Goal: Obtain resource: Download file/media

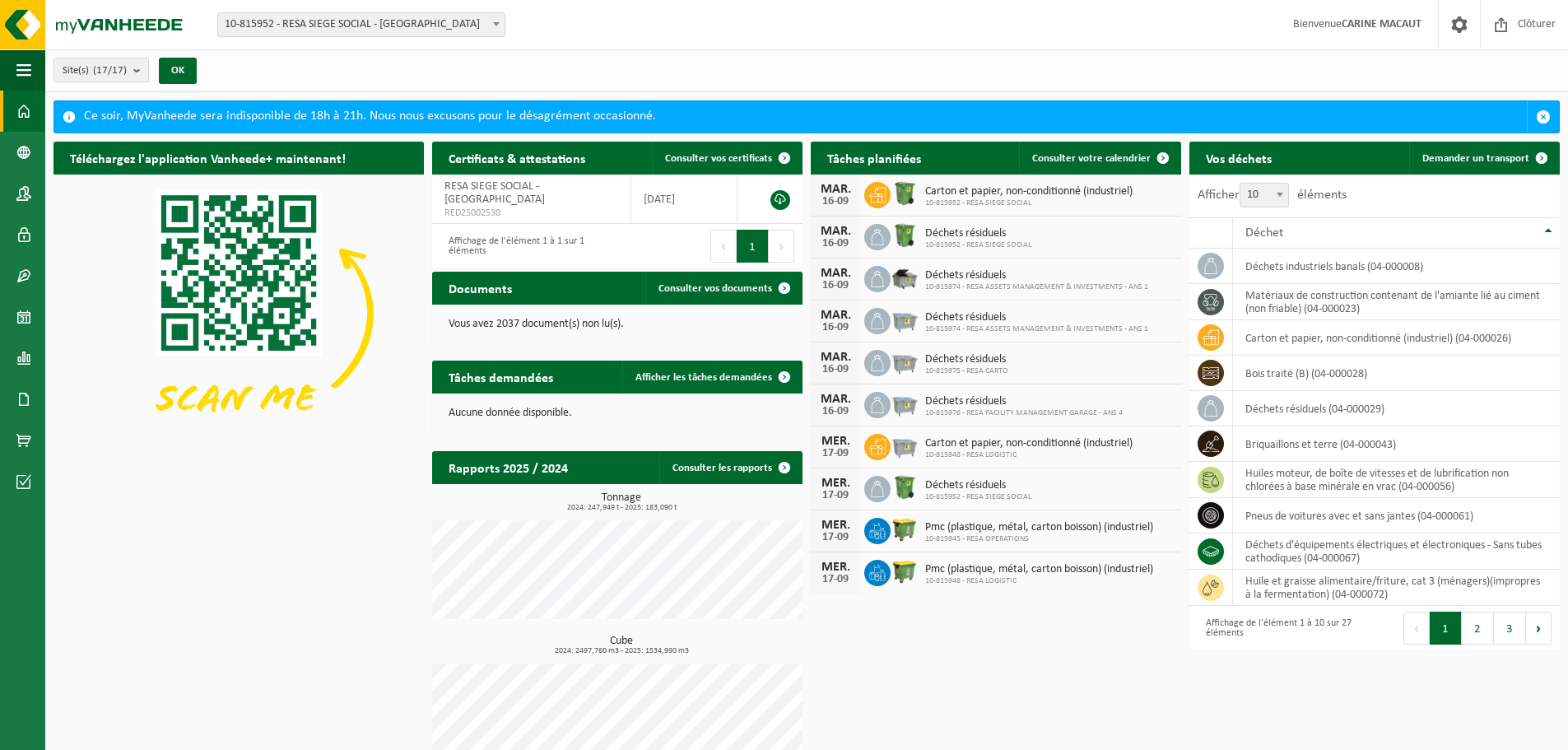
click at [40, 92] on link "Tableau de bord" at bounding box center [23, 111] width 46 height 41
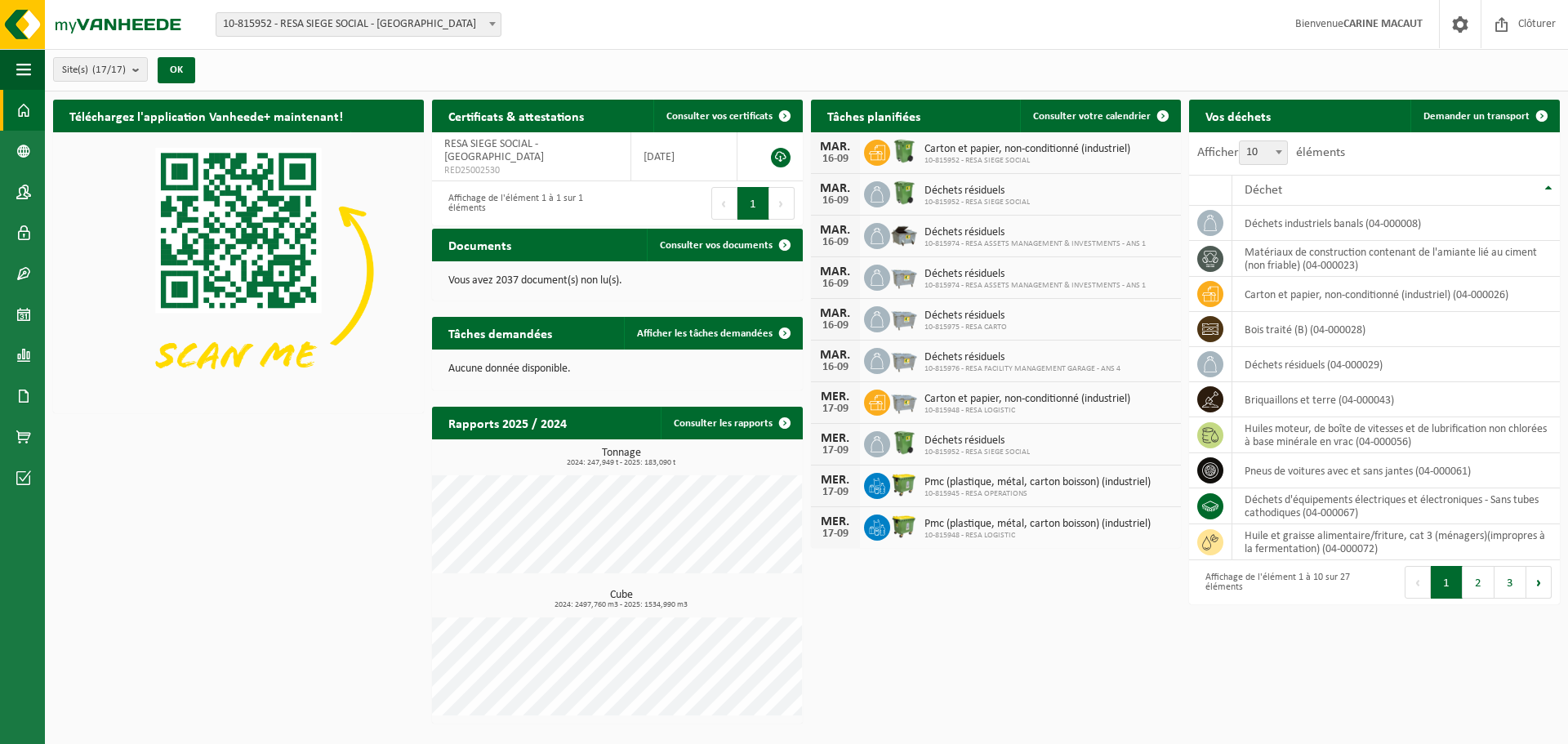
click at [29, 110] on span at bounding box center [23, 110] width 15 height 41
click at [3, 104] on link "Tableau de bord" at bounding box center [23, 110] width 45 height 41
click at [16, 346] on span at bounding box center [23, 355] width 15 height 41
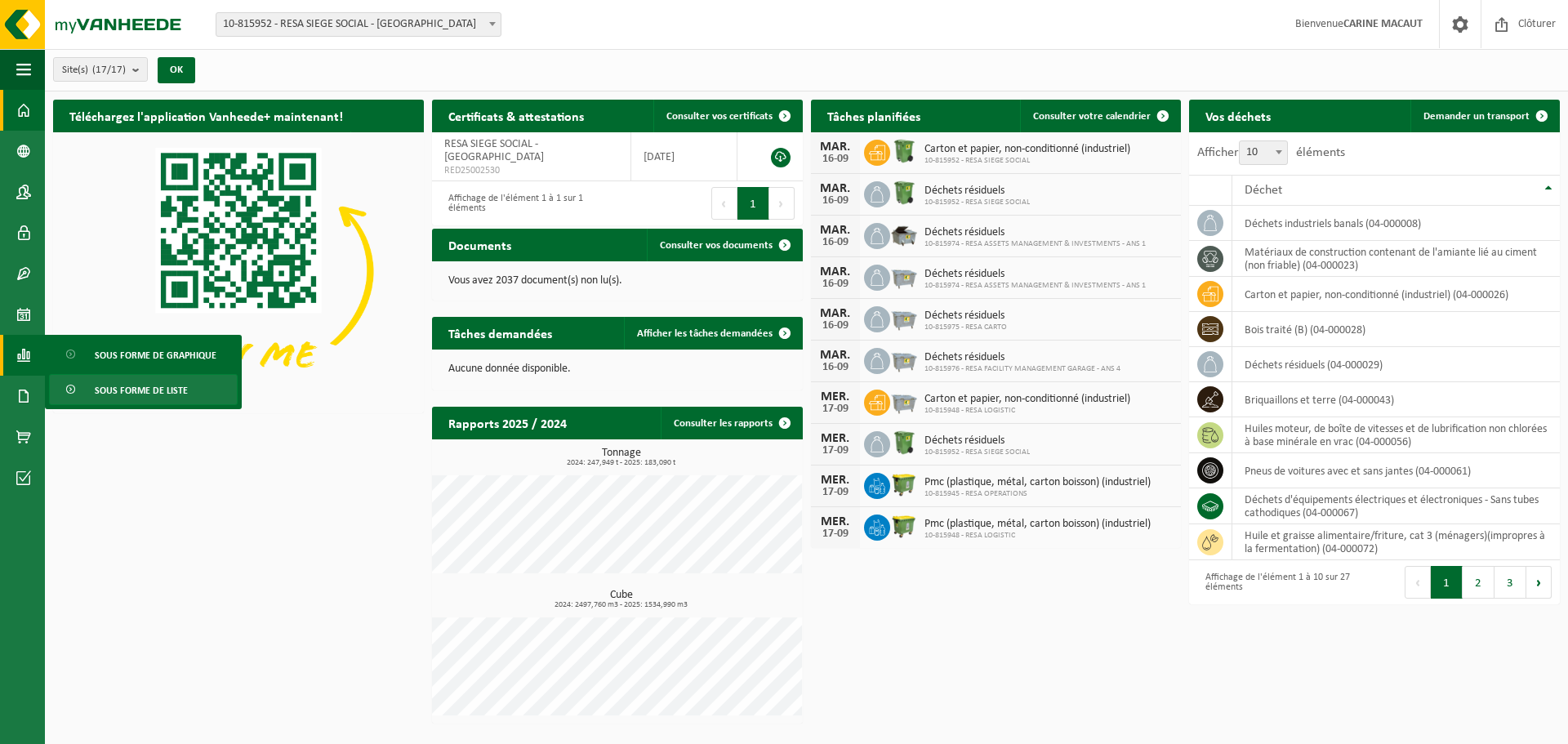
click at [142, 386] on span "Sous forme de liste" at bounding box center [141, 390] width 93 height 31
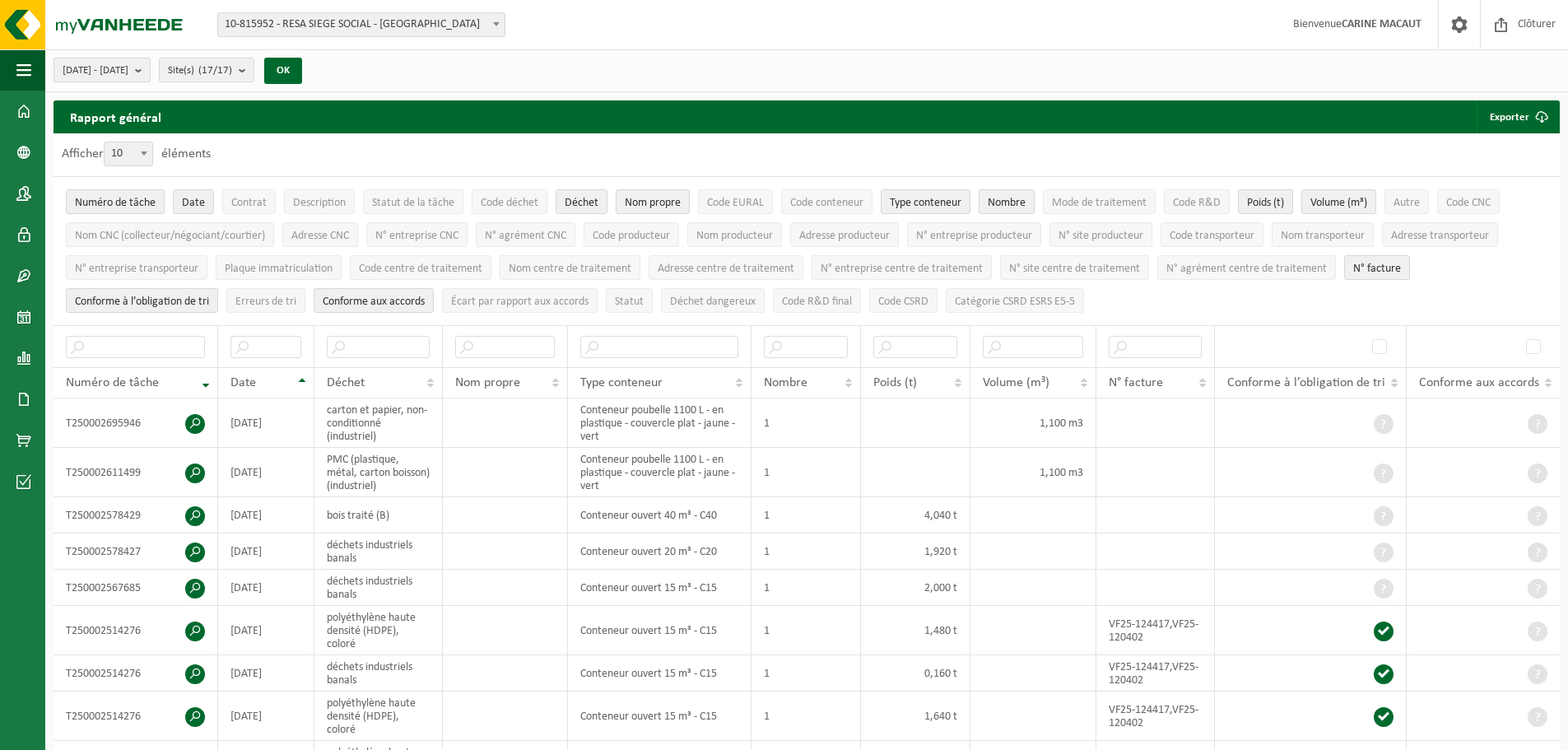
click at [150, 66] on b "submit" at bounding box center [143, 69] width 15 height 23
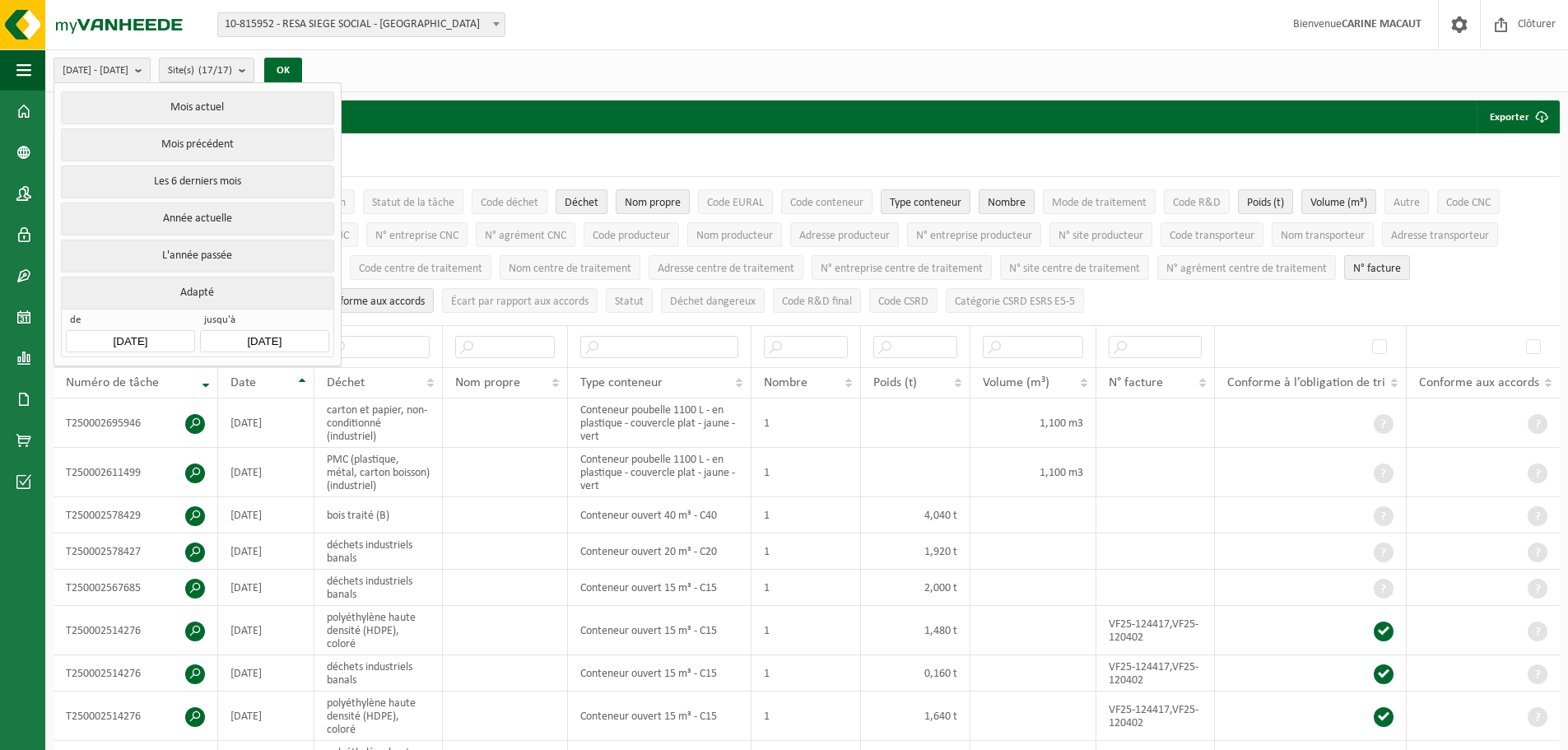
click at [254, 69] on b "submit" at bounding box center [246, 69] width 15 height 23
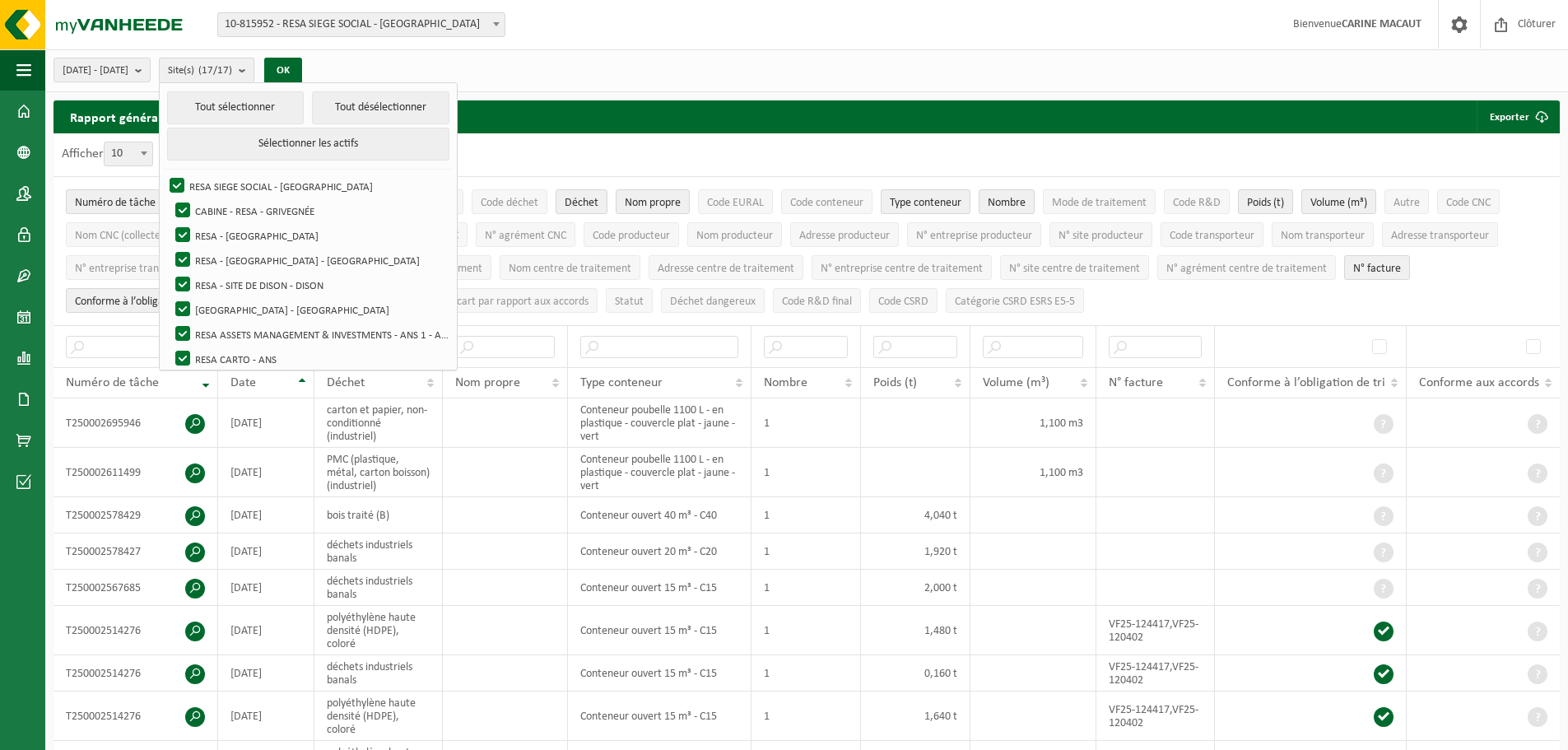
click at [254, 69] on b "submit" at bounding box center [246, 70] width 15 height 24
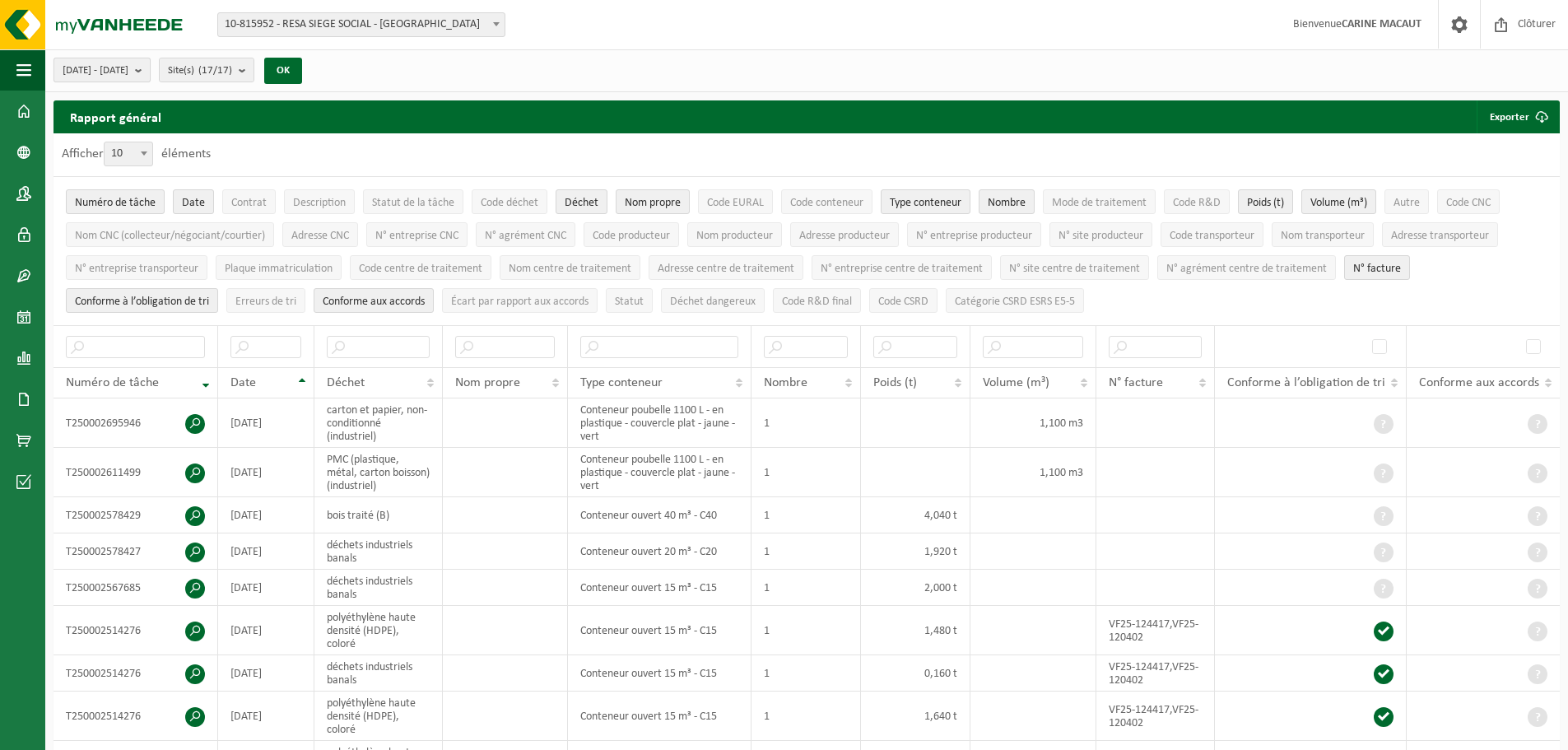
click at [150, 69] on b "submit" at bounding box center [143, 69] width 15 height 23
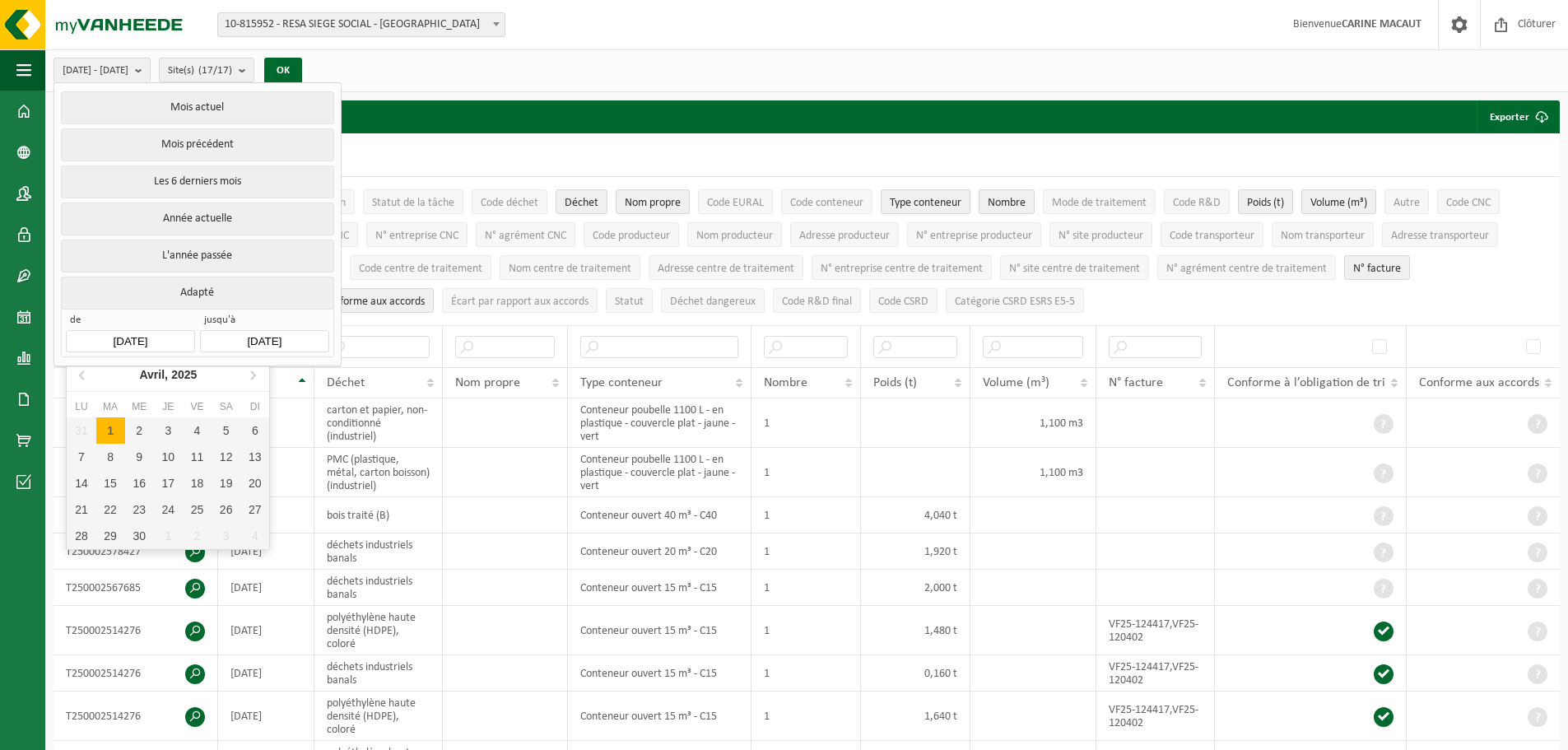
click at [148, 330] on input "[DATE]" at bounding box center [130, 341] width 128 height 22
click at [161, 333] on input "[DATE]" at bounding box center [130, 341] width 128 height 22
click at [80, 375] on icon at bounding box center [81, 375] width 4 height 8
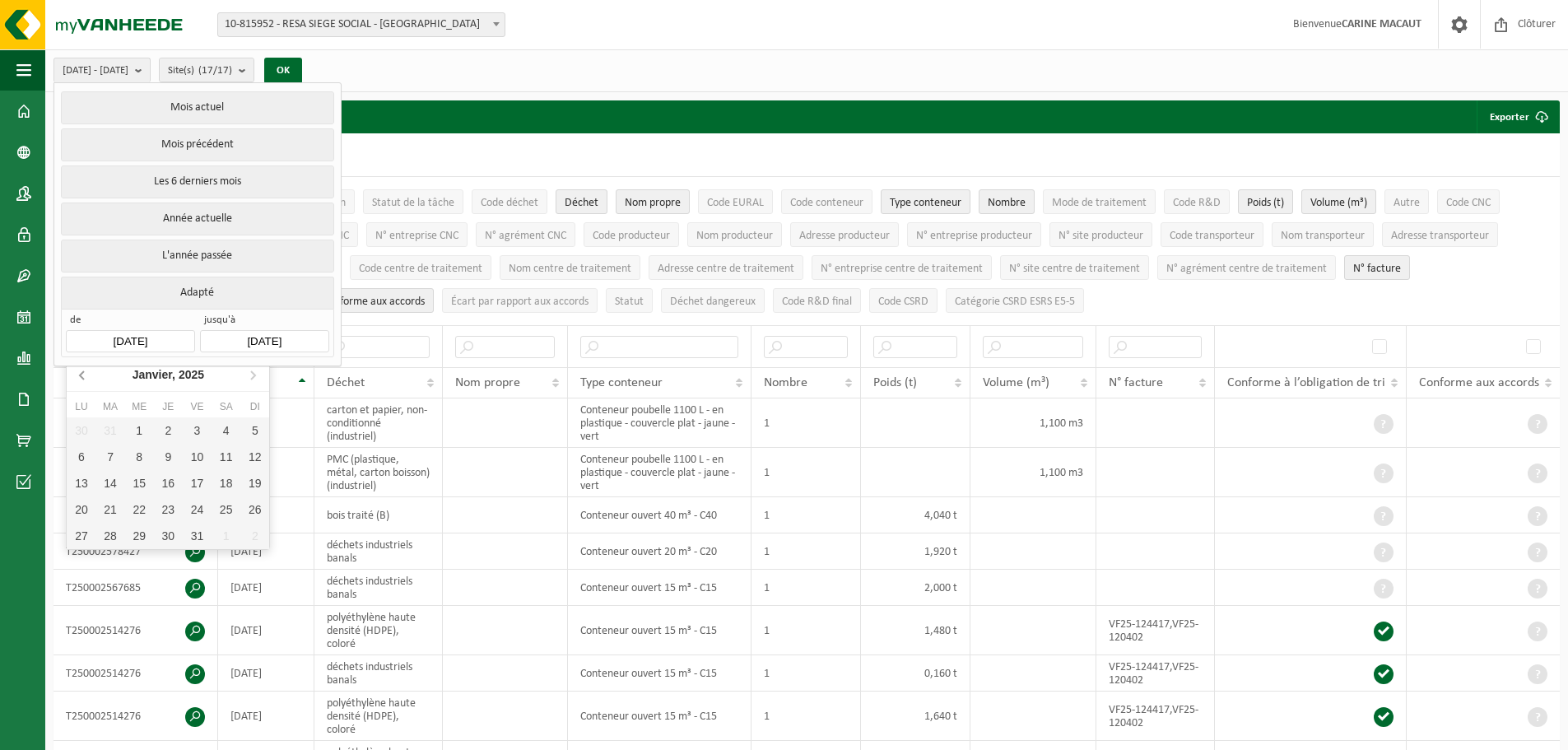
click at [82, 374] on icon at bounding box center [81, 375] width 4 height 8
click at [83, 374] on icon at bounding box center [83, 374] width 26 height 26
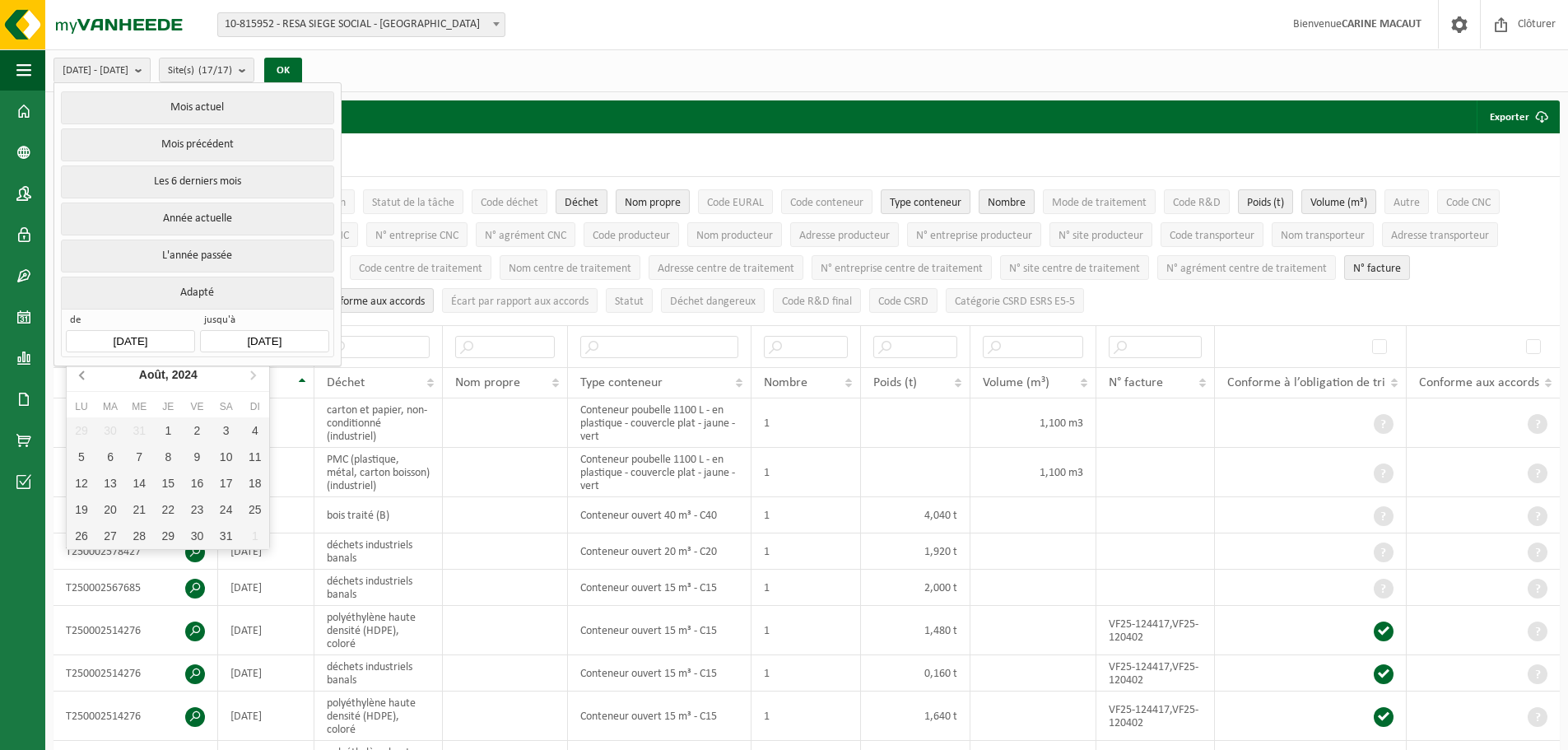
click at [83, 374] on icon at bounding box center [83, 374] width 26 height 26
click at [84, 373] on icon at bounding box center [83, 374] width 26 height 26
click at [85, 372] on icon at bounding box center [83, 374] width 26 height 26
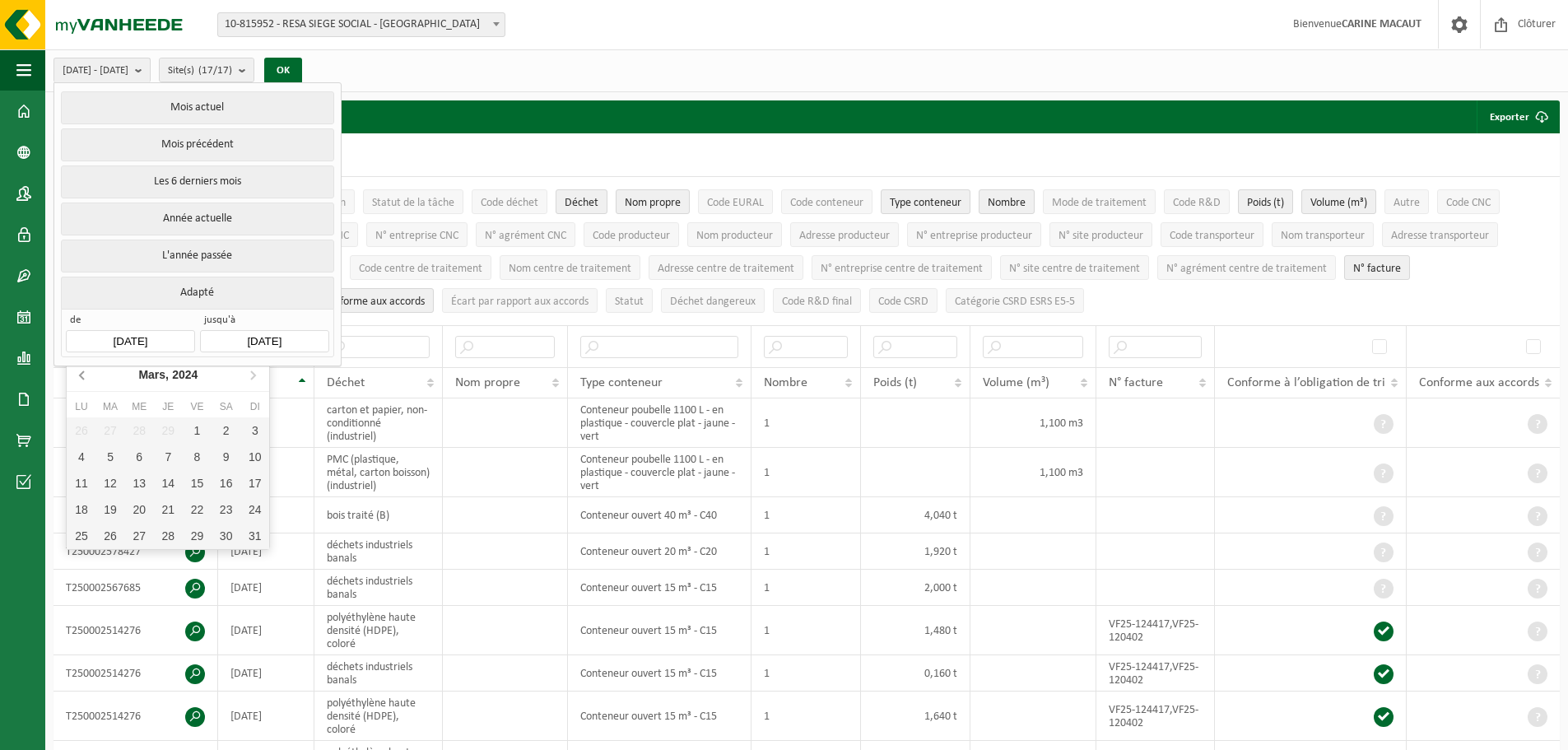
click at [85, 371] on icon at bounding box center [83, 374] width 26 height 26
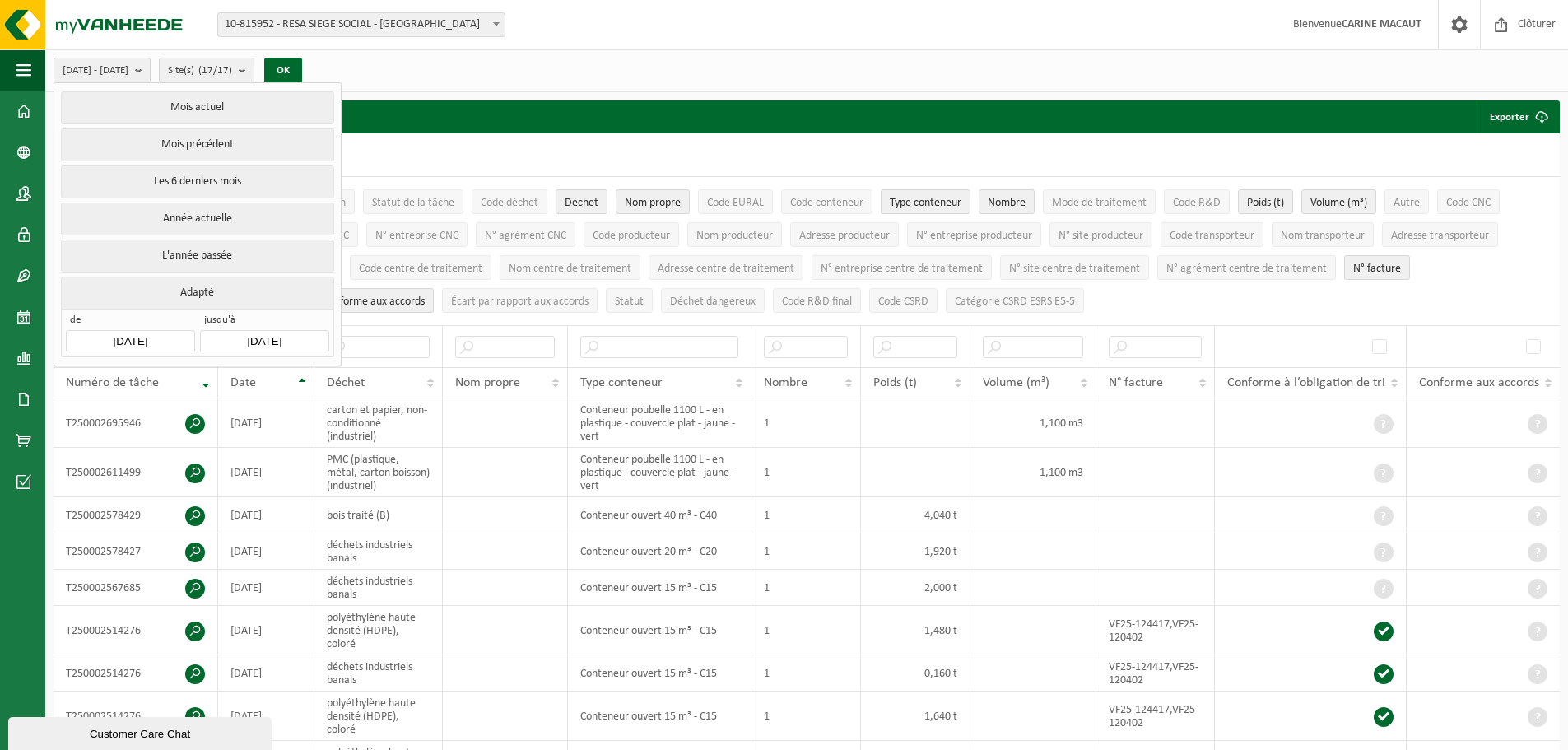
click at [203, 285] on button "Adapté" at bounding box center [197, 293] width 272 height 32
click at [188, 288] on button "Adapté" at bounding box center [197, 293] width 272 height 32
click at [172, 339] on input "[DATE]" at bounding box center [130, 341] width 128 height 22
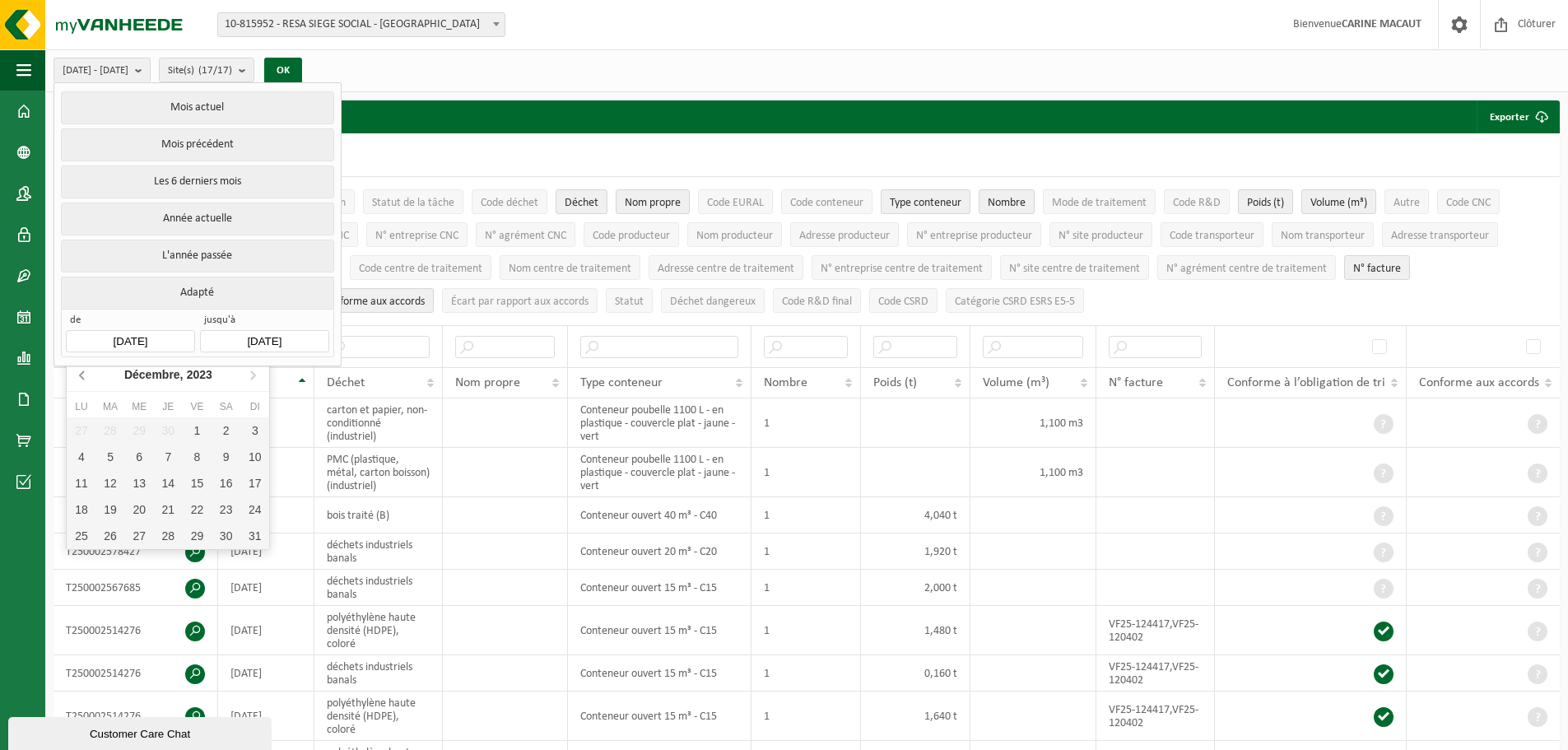
click at [79, 370] on icon at bounding box center [83, 374] width 26 height 26
click at [81, 370] on icon at bounding box center [83, 374] width 26 height 26
click at [81, 371] on icon at bounding box center [83, 374] width 26 height 26
click at [80, 371] on icon at bounding box center [83, 374] width 26 height 26
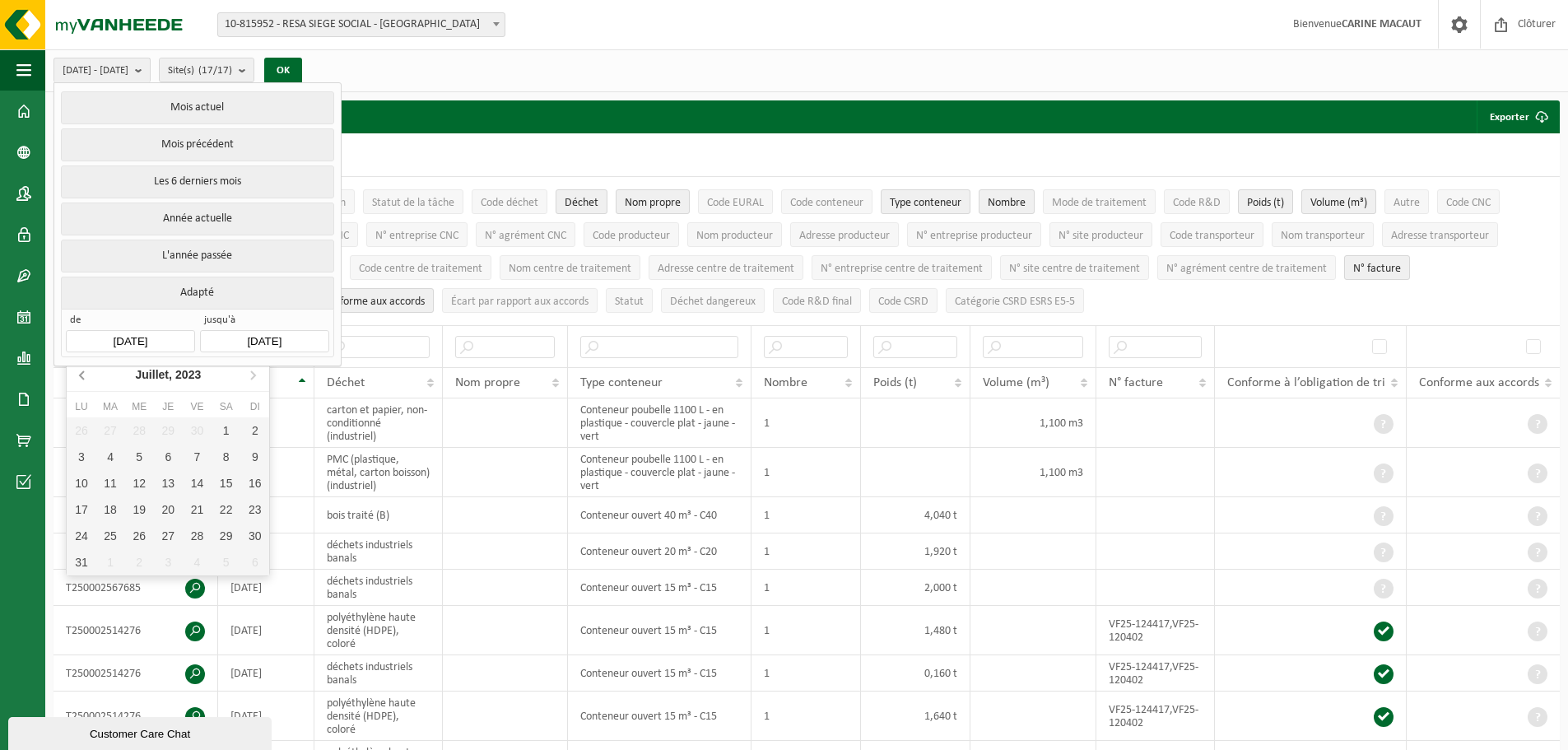
click at [79, 371] on icon at bounding box center [83, 374] width 26 height 26
click at [84, 372] on icon at bounding box center [81, 375] width 4 height 8
click at [84, 373] on icon at bounding box center [83, 374] width 26 height 26
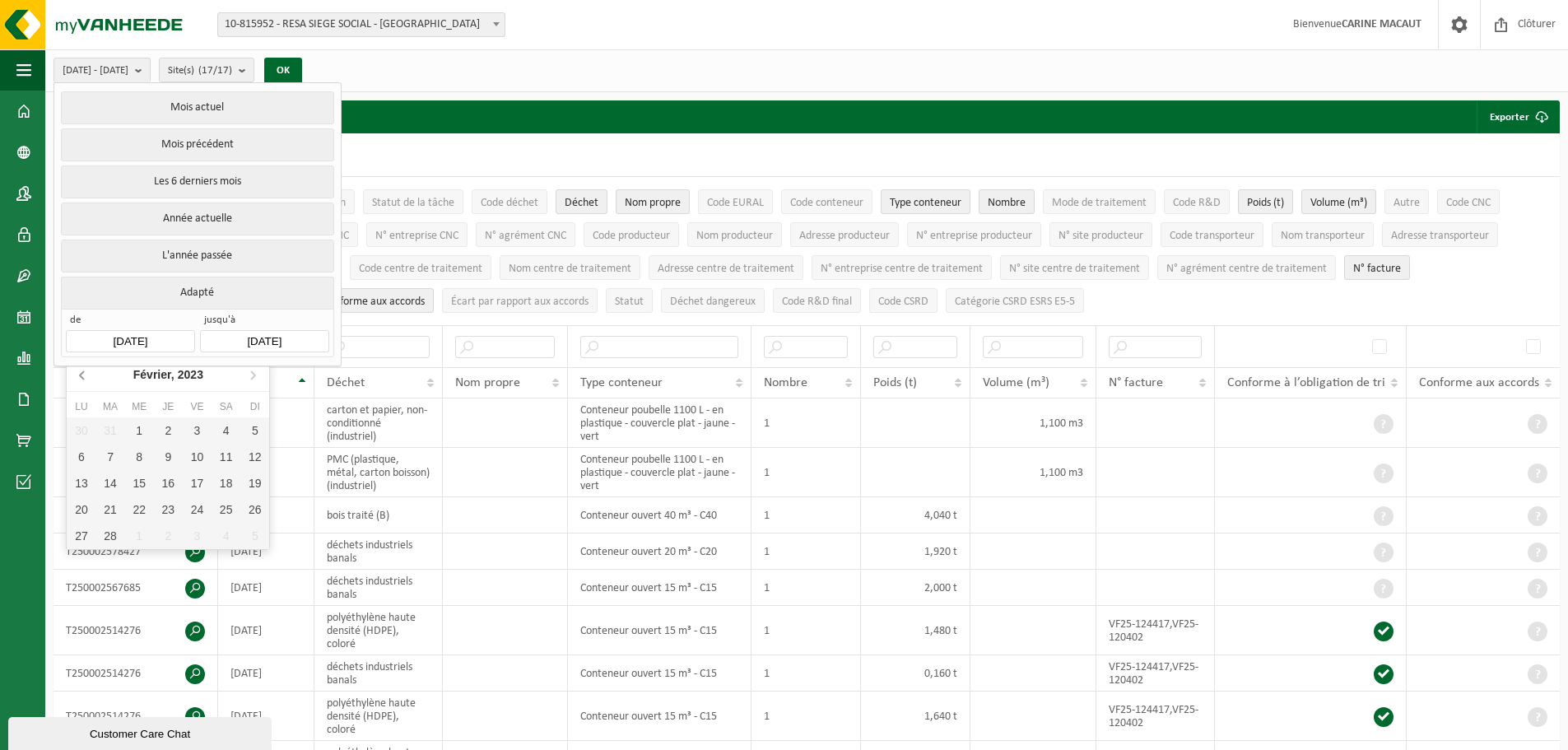
click at [84, 373] on icon at bounding box center [83, 374] width 26 height 26
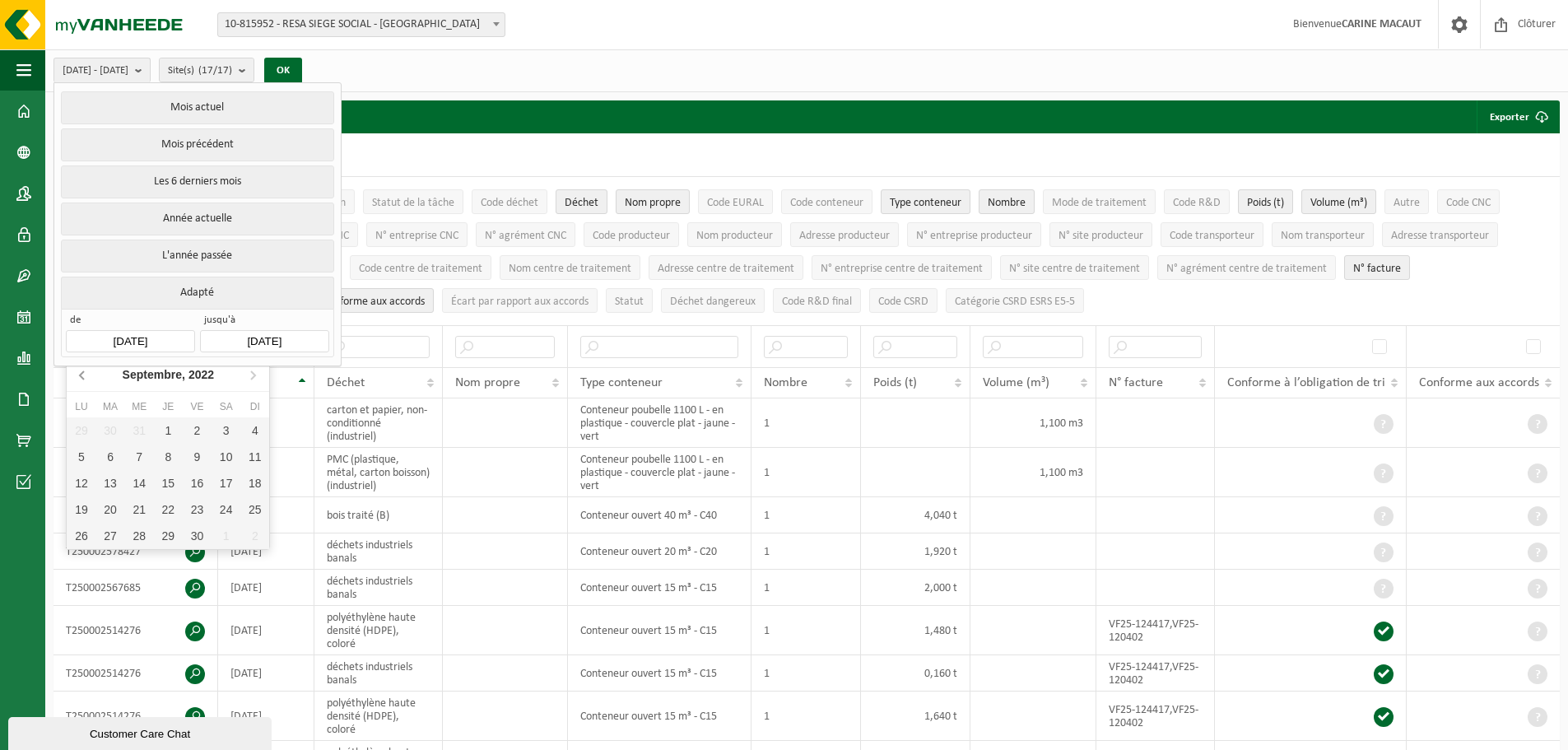
click at [84, 373] on icon at bounding box center [83, 374] width 26 height 26
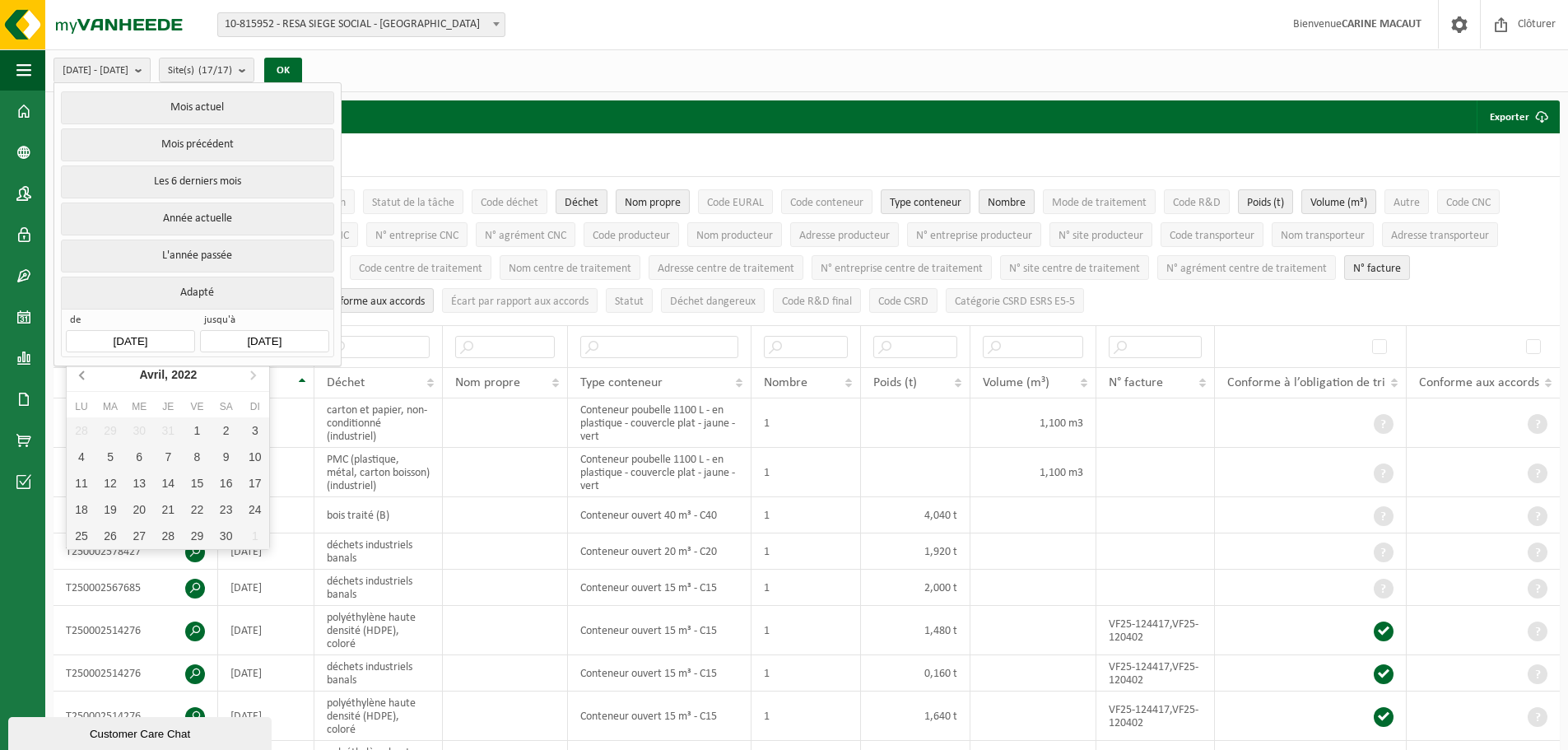
click at [84, 373] on icon at bounding box center [83, 374] width 26 height 26
click at [84, 372] on icon at bounding box center [81, 375] width 4 height 8
click at [221, 429] on div "1" at bounding box center [226, 430] width 29 height 26
type input "[DATE]"
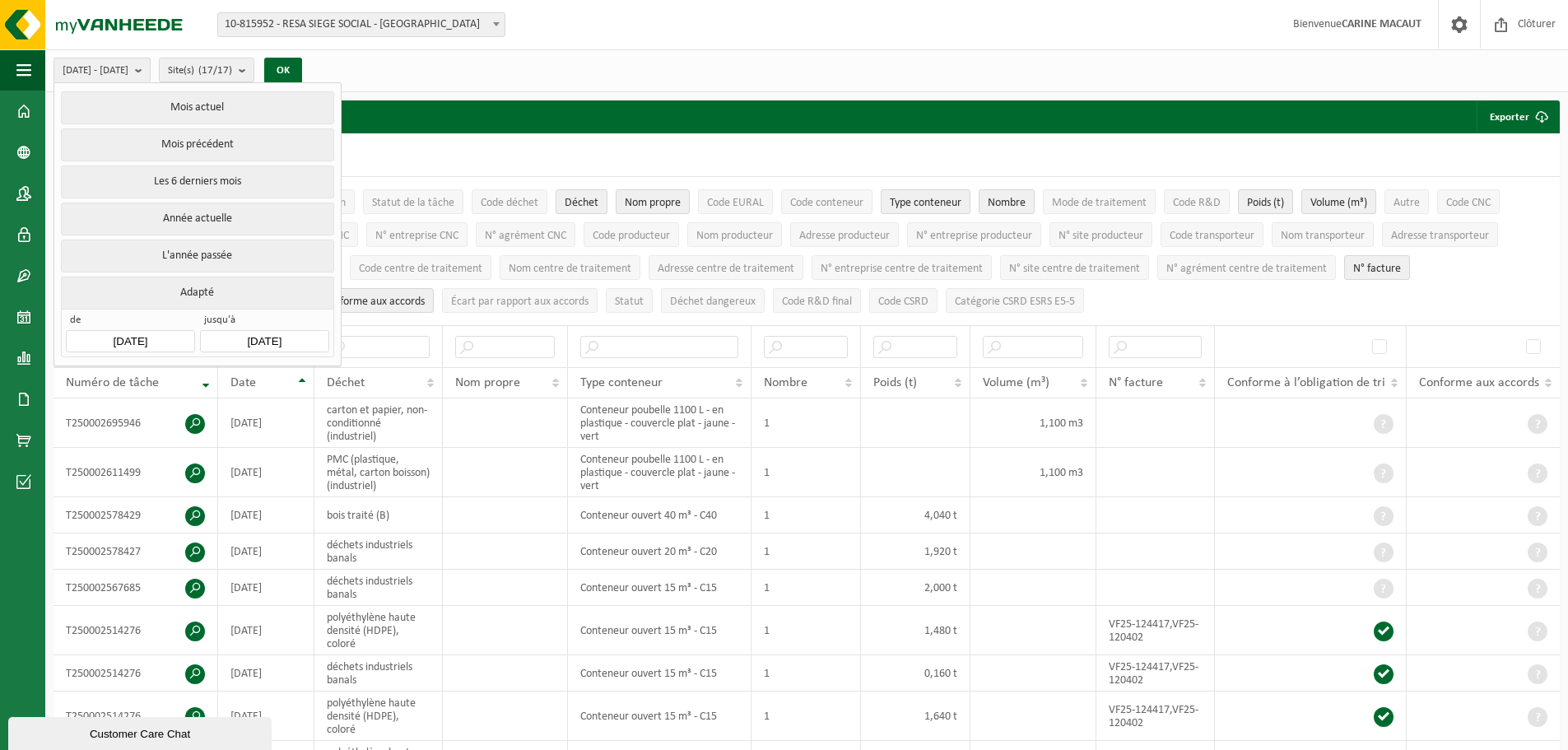
click at [280, 330] on input "[DATE]" at bounding box center [265, 341] width 128 height 22
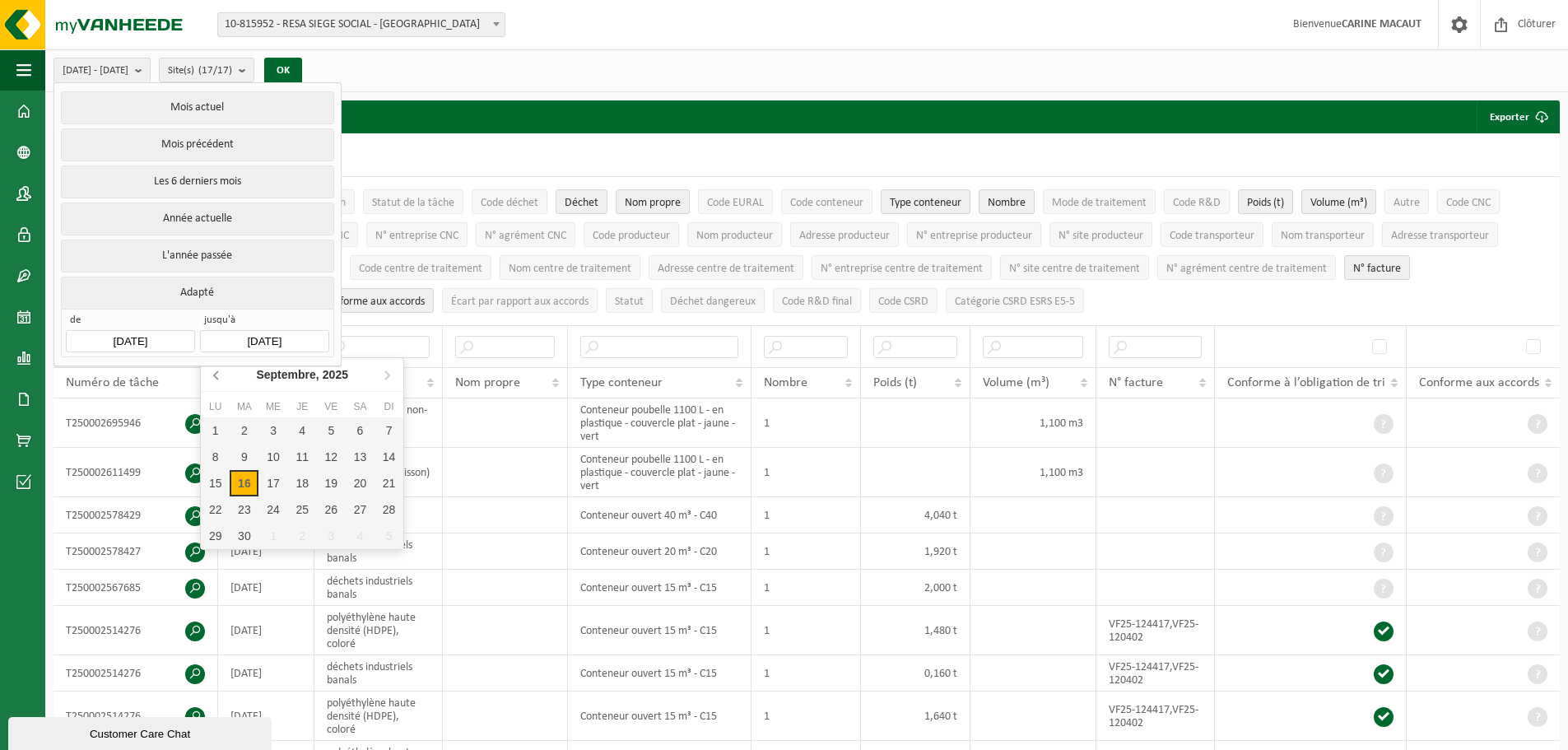
click at [216, 374] on icon at bounding box center [216, 375] width 4 height 8
click at [216, 373] on icon at bounding box center [216, 375] width 4 height 8
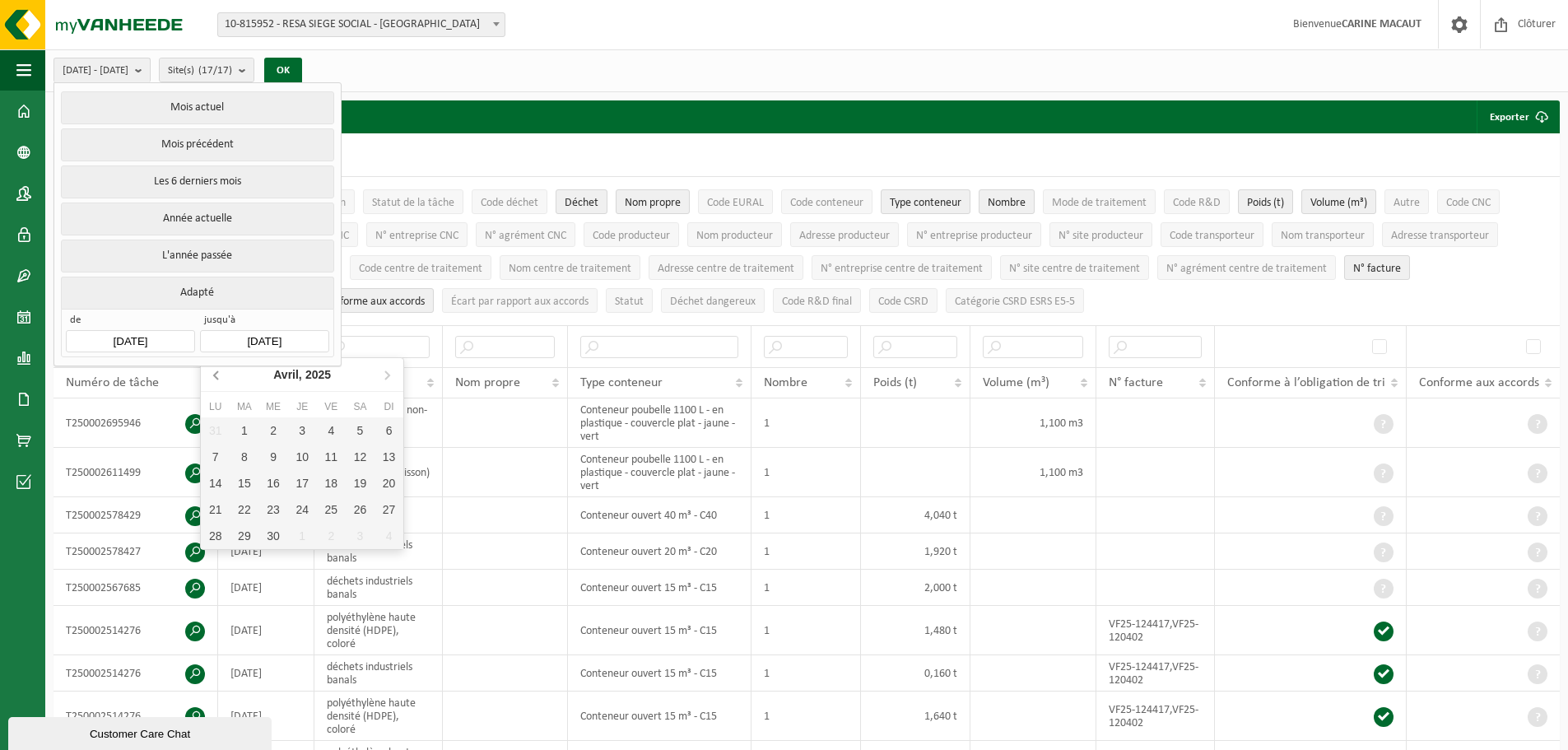
click at [216, 373] on icon at bounding box center [216, 375] width 4 height 8
click at [274, 431] on div "1" at bounding box center [273, 430] width 29 height 26
type input "[DATE]"
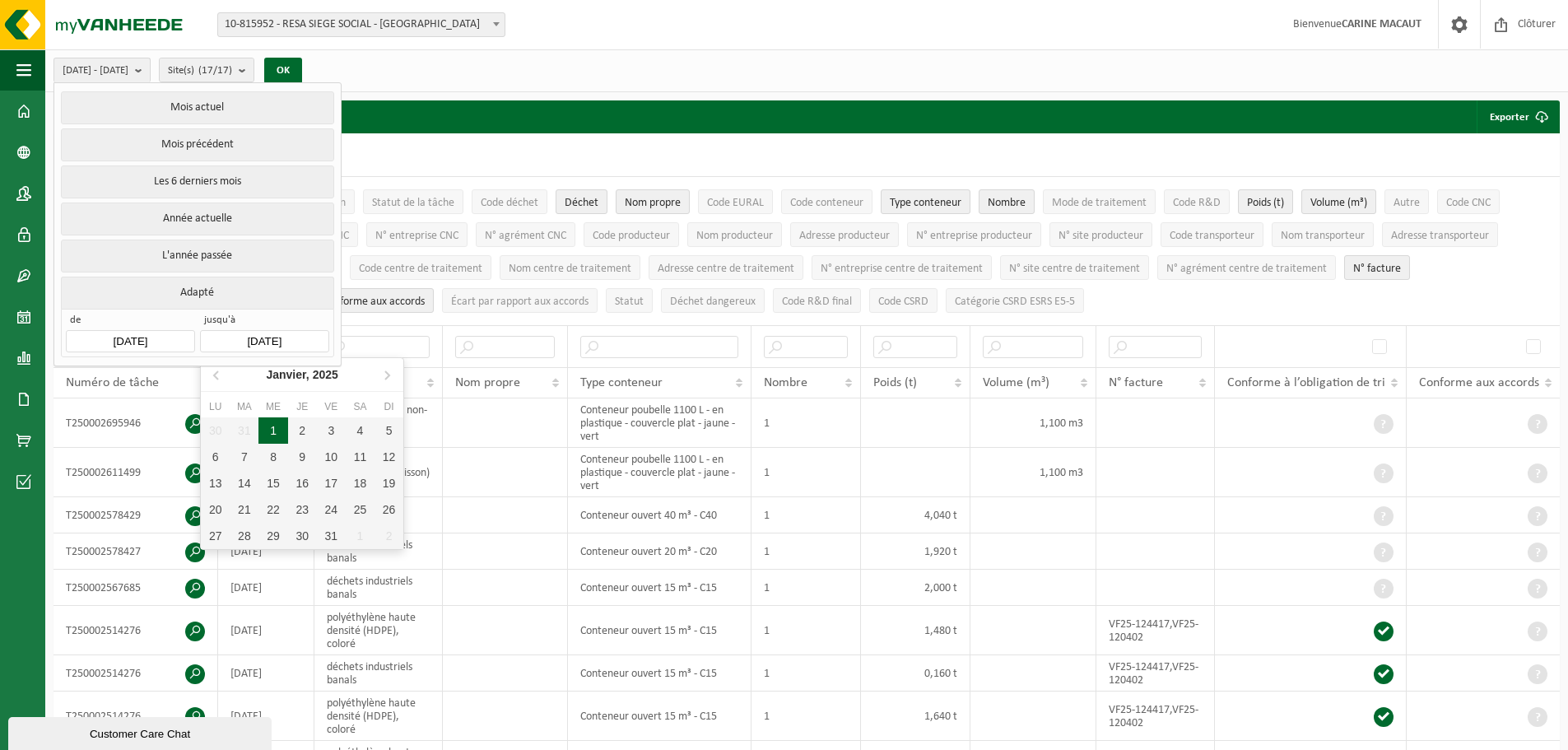
type input "[DATE]"
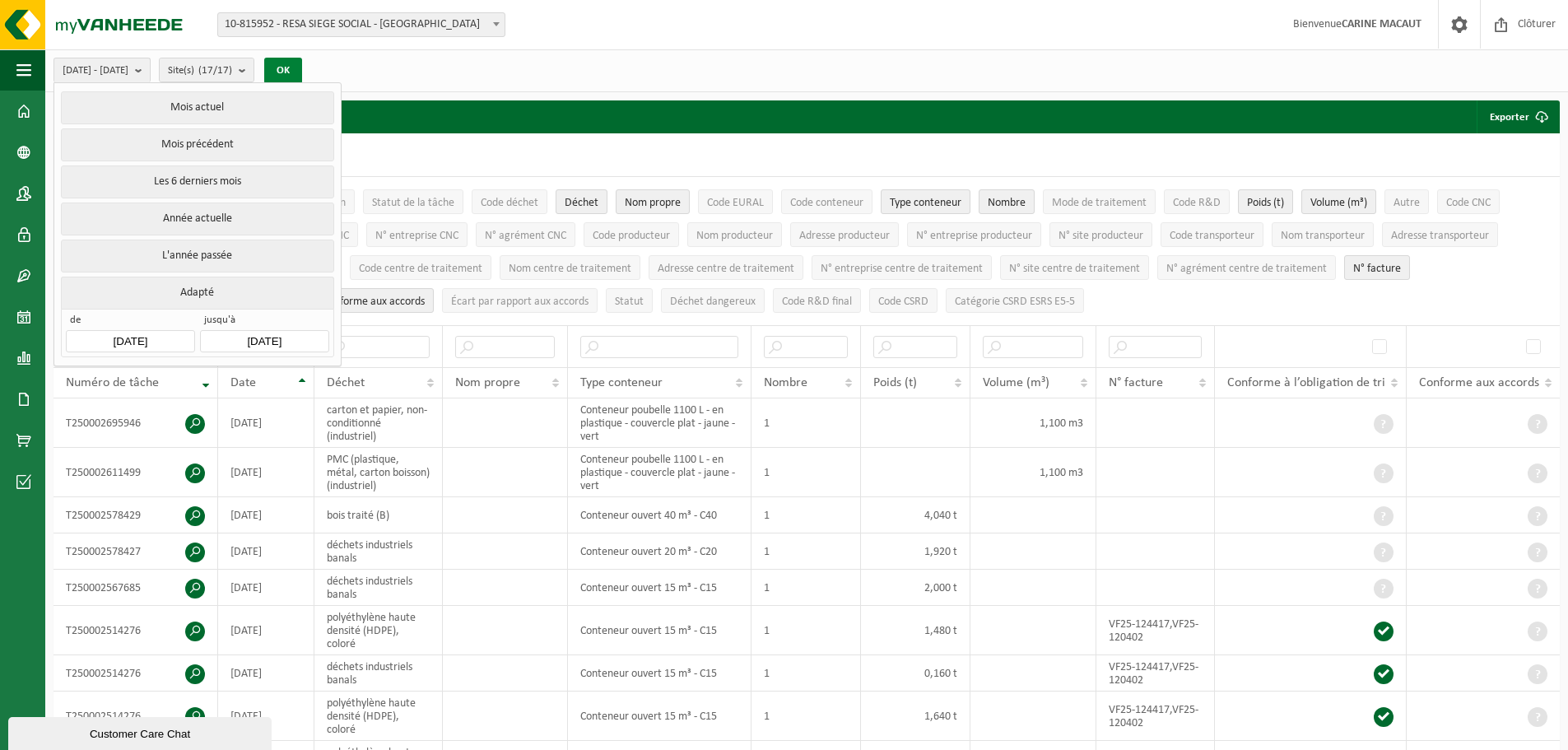
click at [302, 67] on button "OK" at bounding box center [283, 70] width 38 height 26
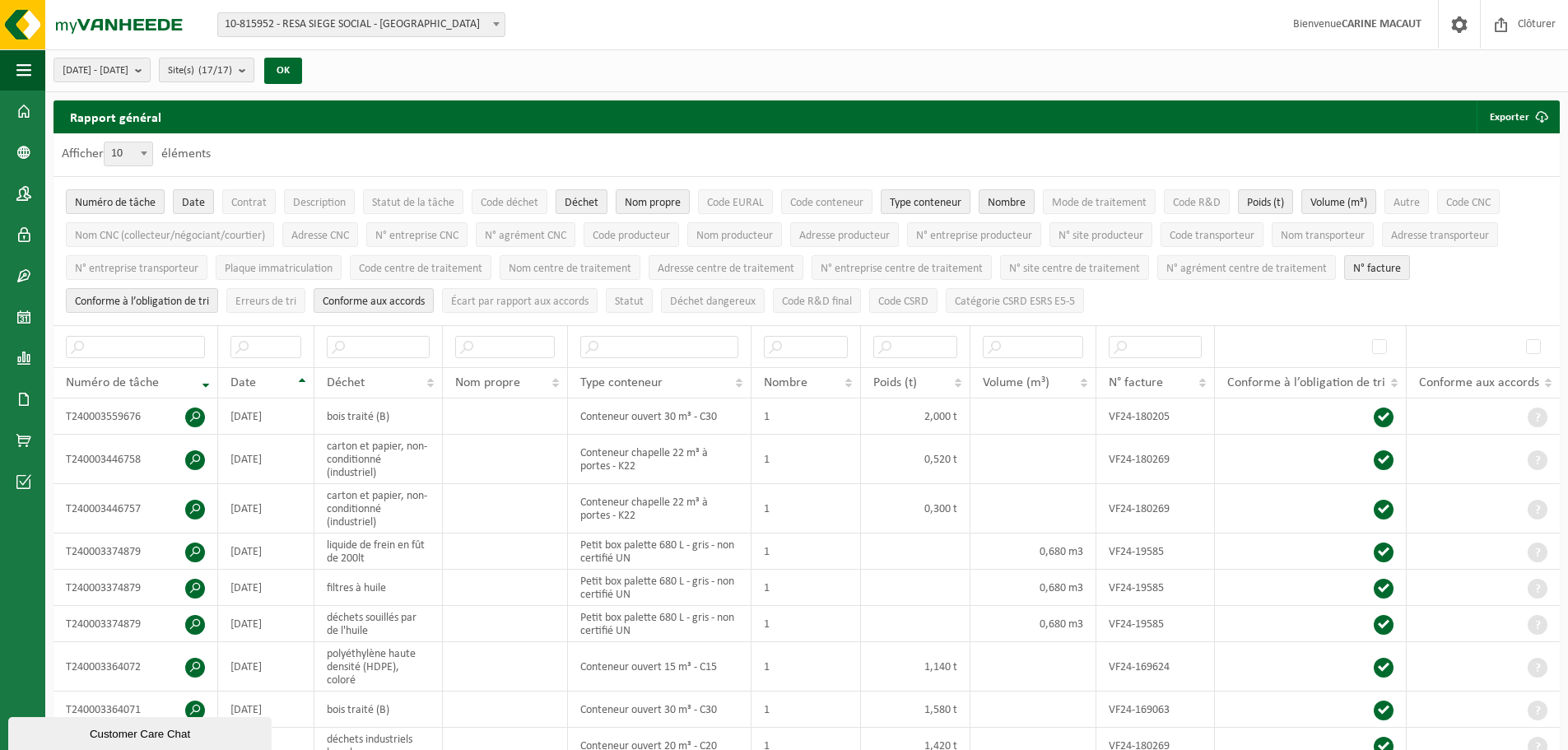
click at [254, 70] on b "submit" at bounding box center [246, 69] width 15 height 23
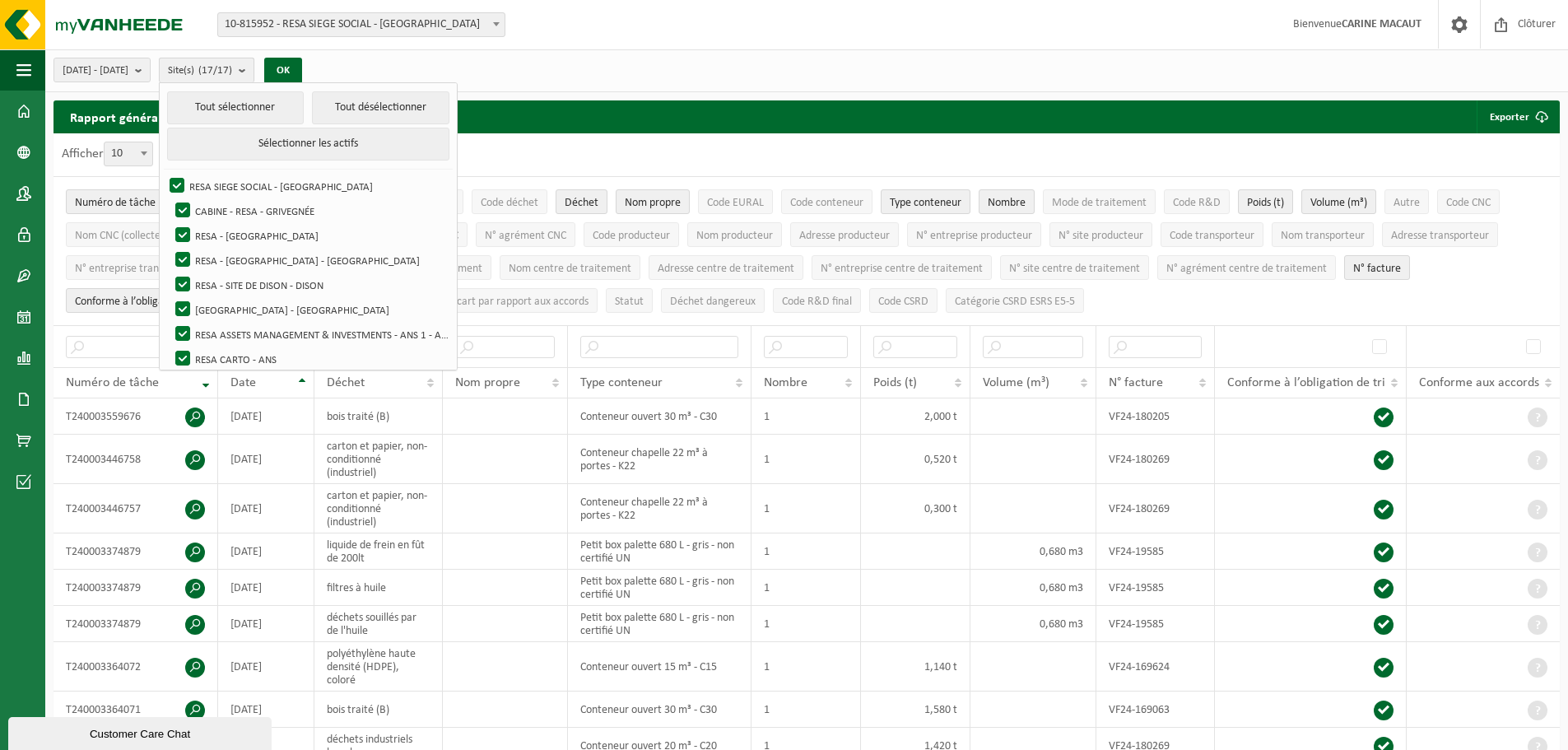
click at [254, 70] on b "submit" at bounding box center [246, 70] width 15 height 24
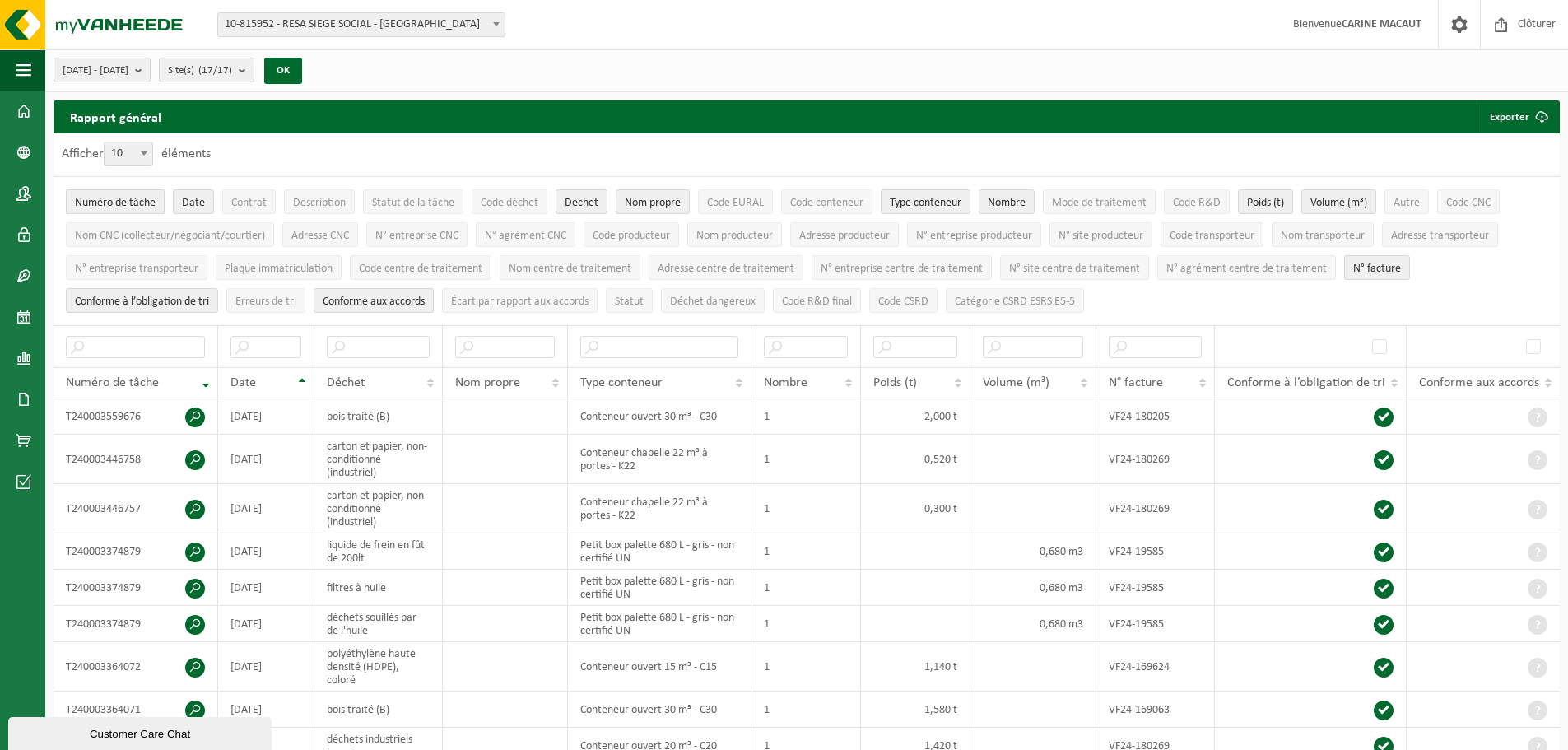
click at [121, 198] on span "Numéro de tâche" at bounding box center [115, 203] width 80 height 13
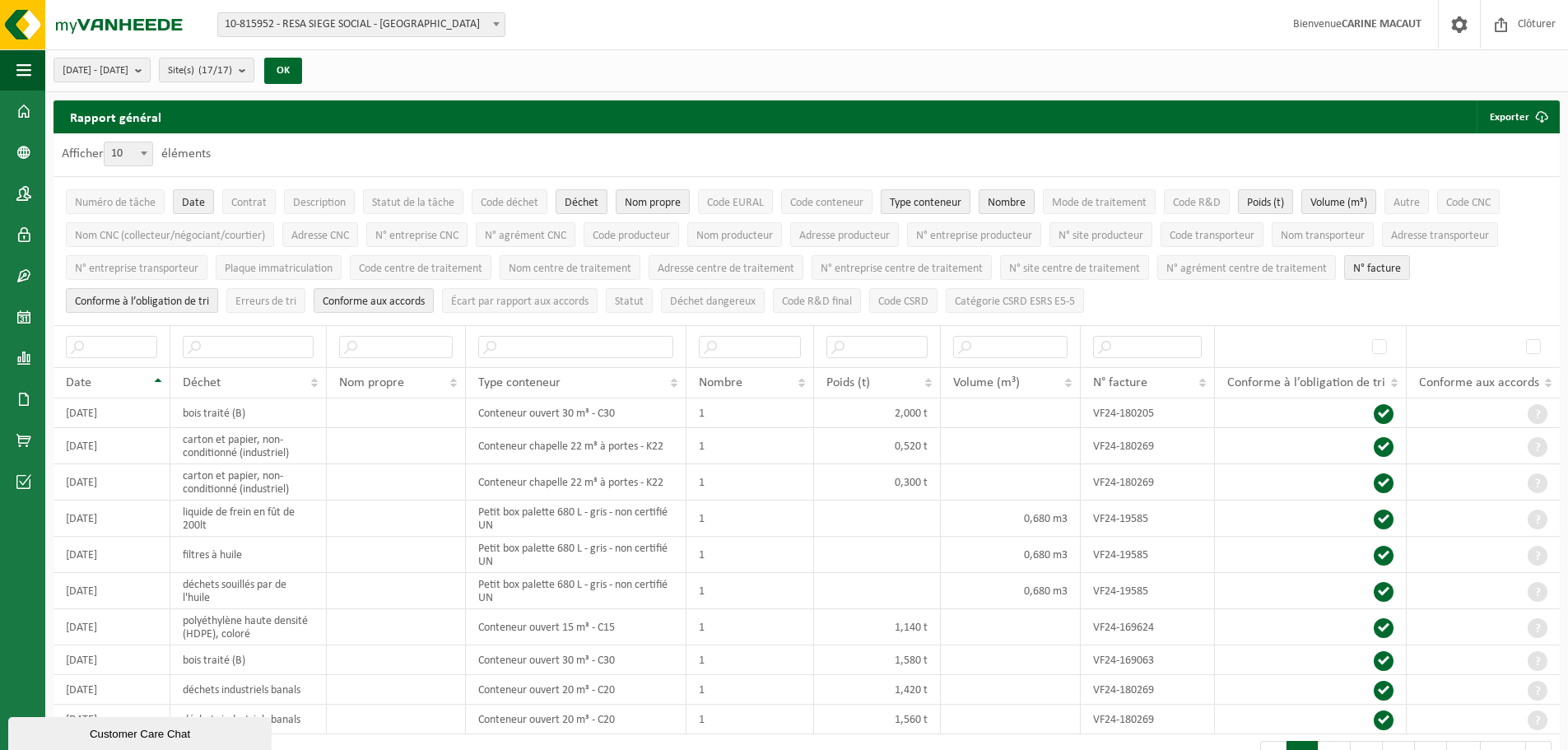
click at [131, 296] on span "Conforme à l’obligation de tri" at bounding box center [142, 302] width 134 height 13
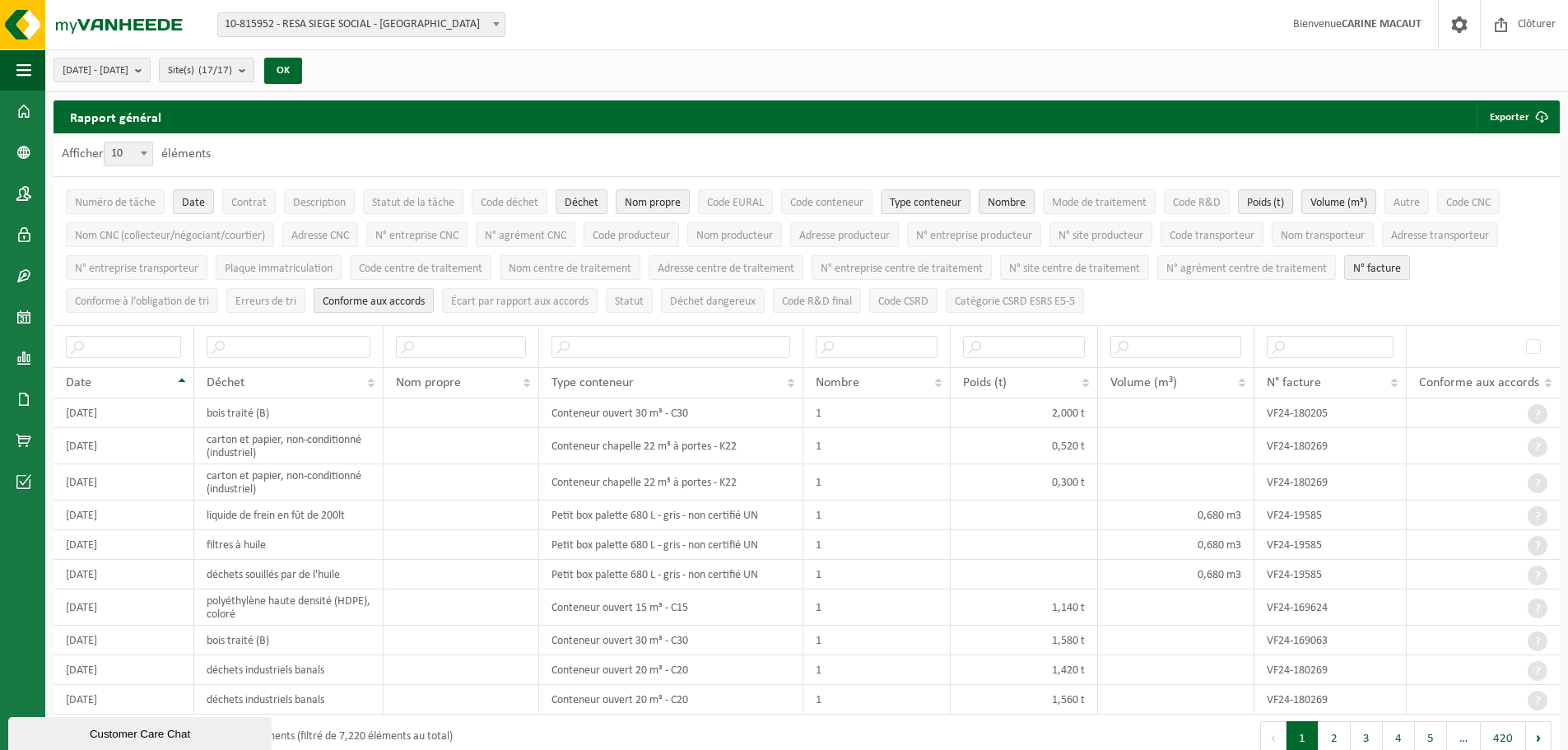
click at [386, 291] on button "Conforme aux accords" at bounding box center [374, 300] width 120 height 25
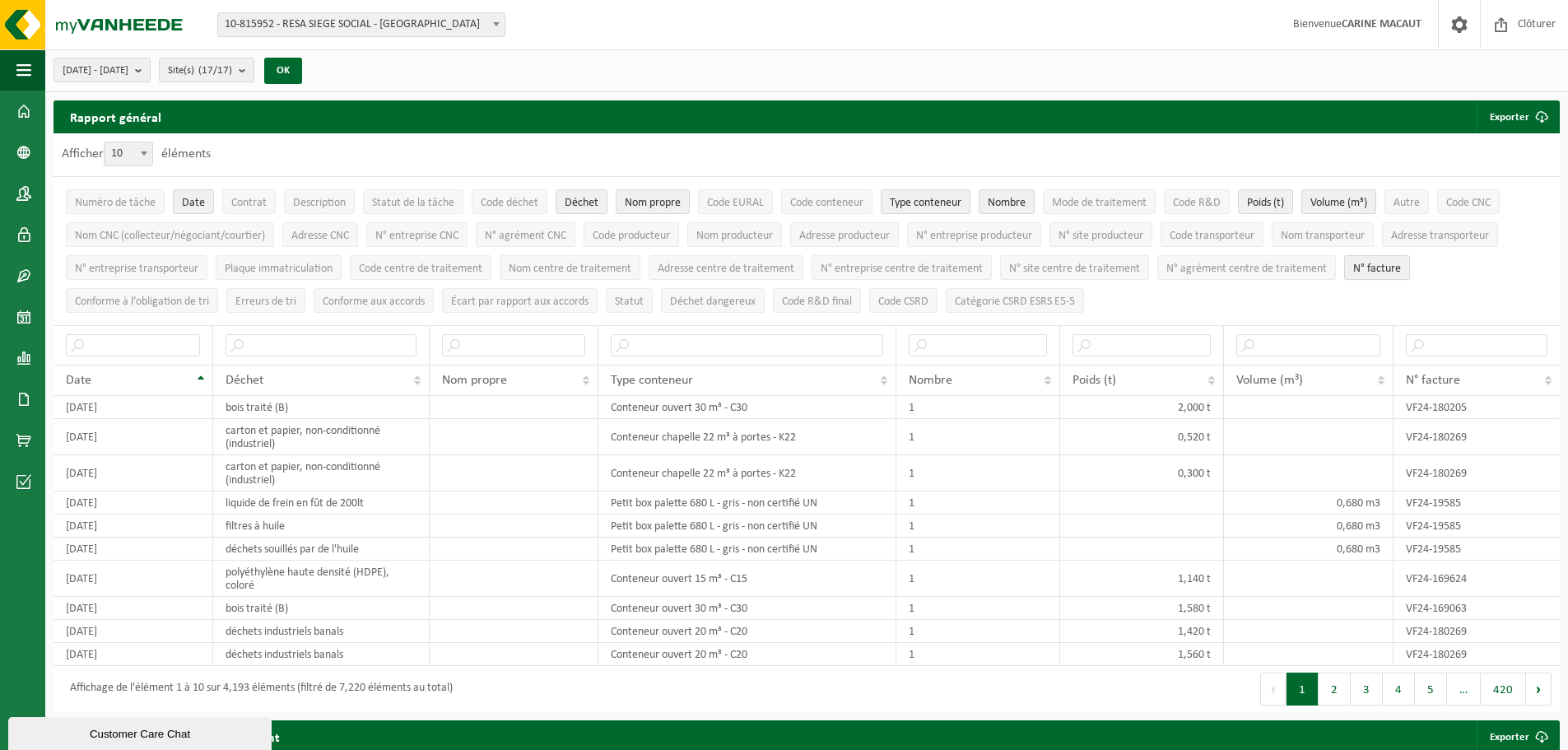
click at [1367, 265] on span "N° facture" at bounding box center [1377, 269] width 47 height 13
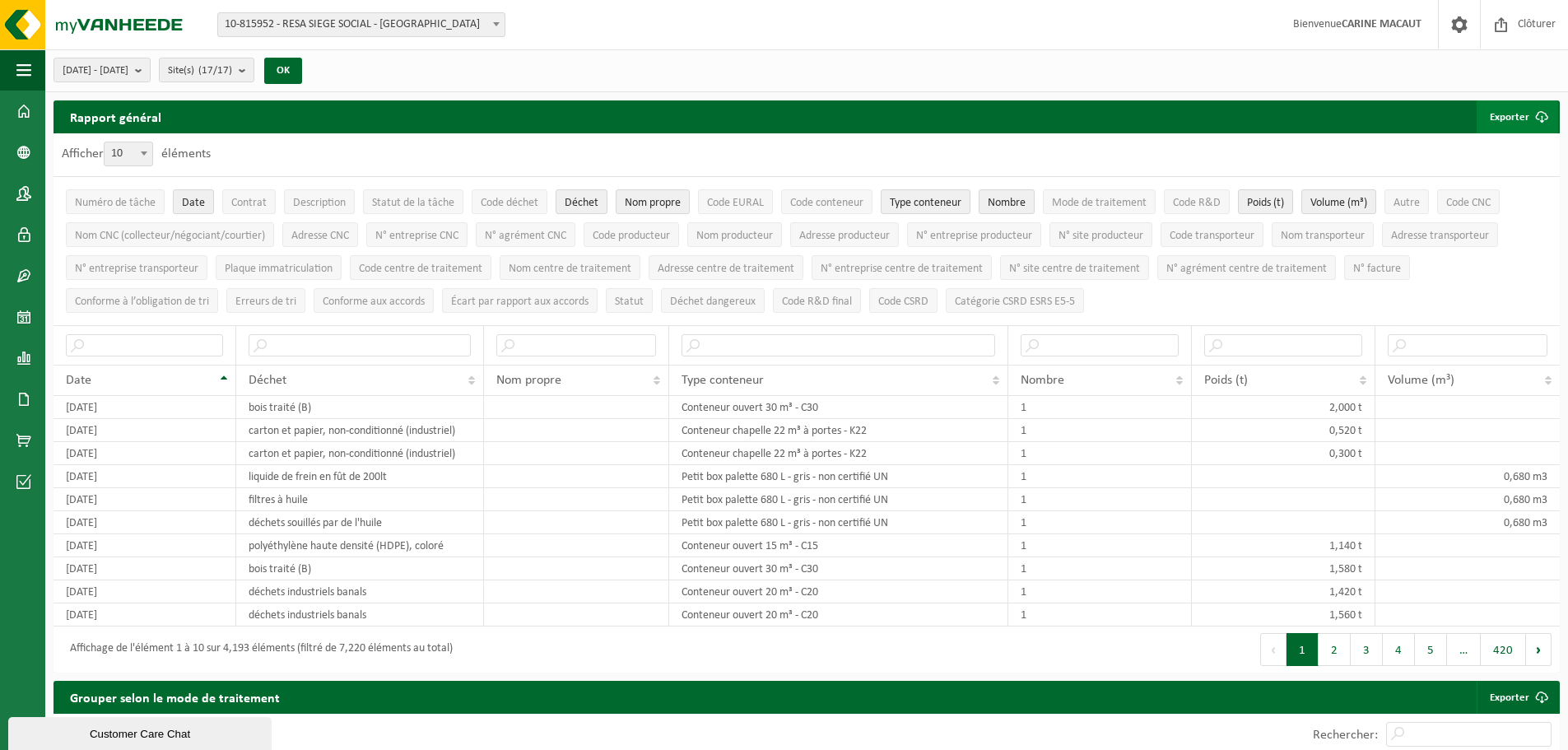
click at [1511, 109] on button "Exporter" at bounding box center [1517, 117] width 81 height 33
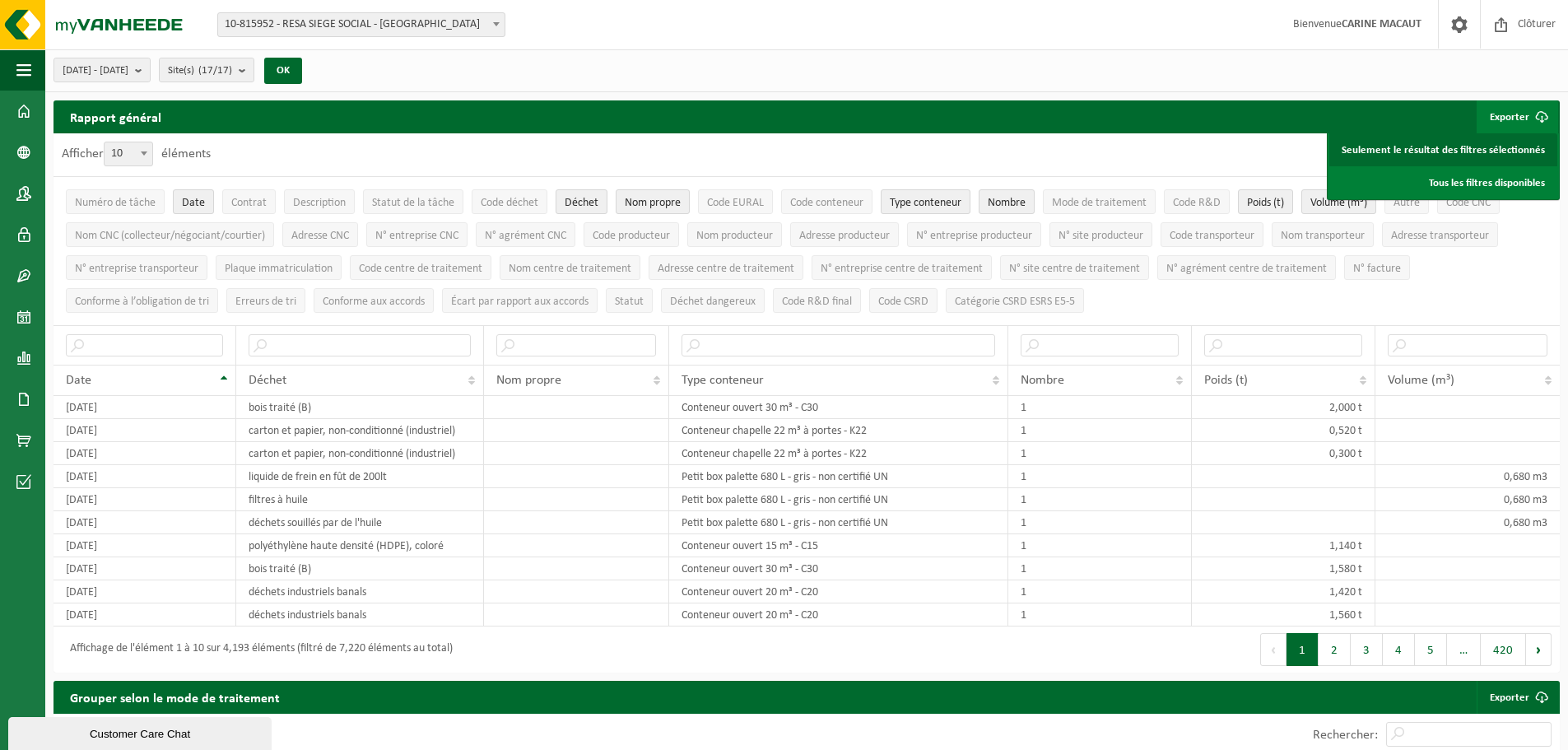
click at [1497, 142] on link "Seulement le résultat des filtres sélectionnés" at bounding box center [1443, 150] width 228 height 33
